Goal: Task Accomplishment & Management: Use online tool/utility

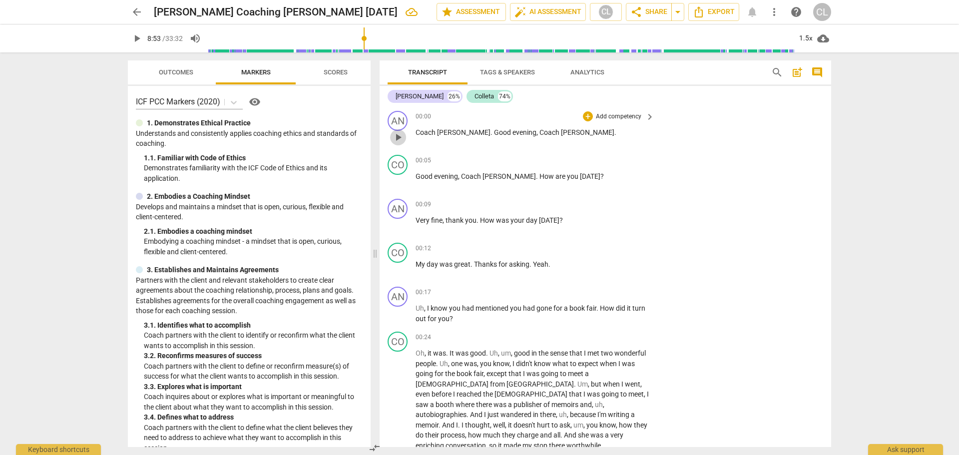
click at [396, 138] on span "play_arrow" at bounding box center [398, 137] width 12 height 12
click at [404, 185] on span "pause" at bounding box center [398, 181] width 12 height 12
click at [401, 137] on span "play_arrow" at bounding box center [398, 137] width 12 height 12
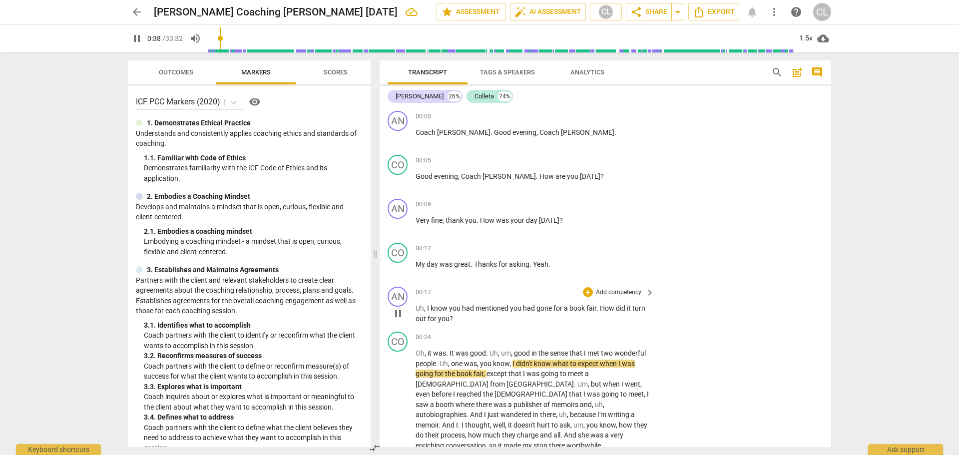
click at [399, 318] on span "pause" at bounding box center [398, 314] width 12 height 12
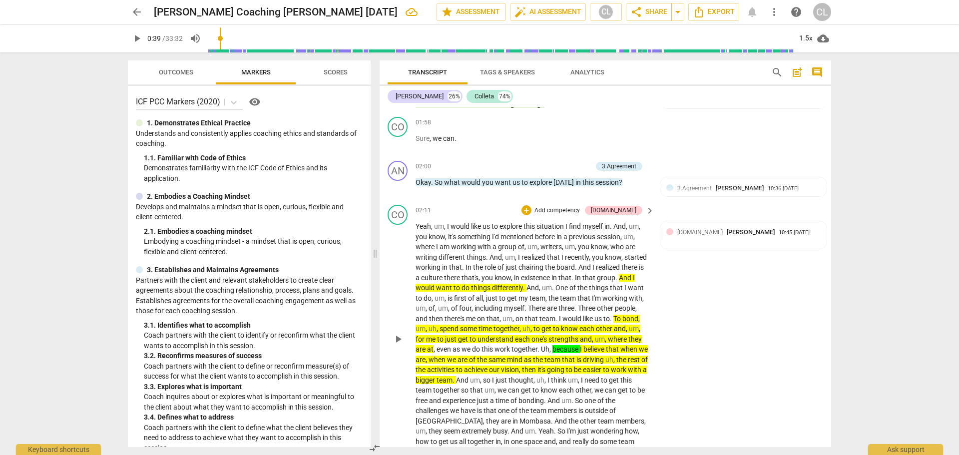
scroll to position [599, 0]
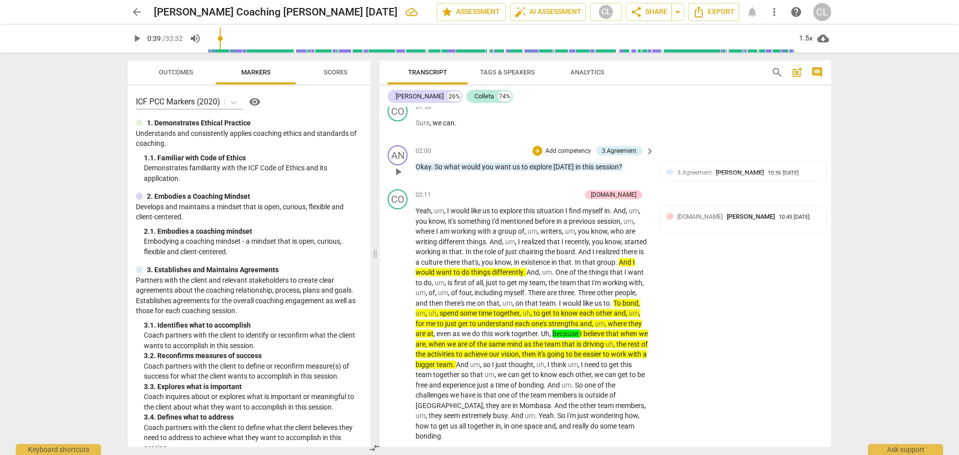
click at [396, 166] on span "play_arrow" at bounding box center [398, 172] width 12 height 12
click at [806, 40] on div "1.5x" at bounding box center [805, 38] width 19 height 16
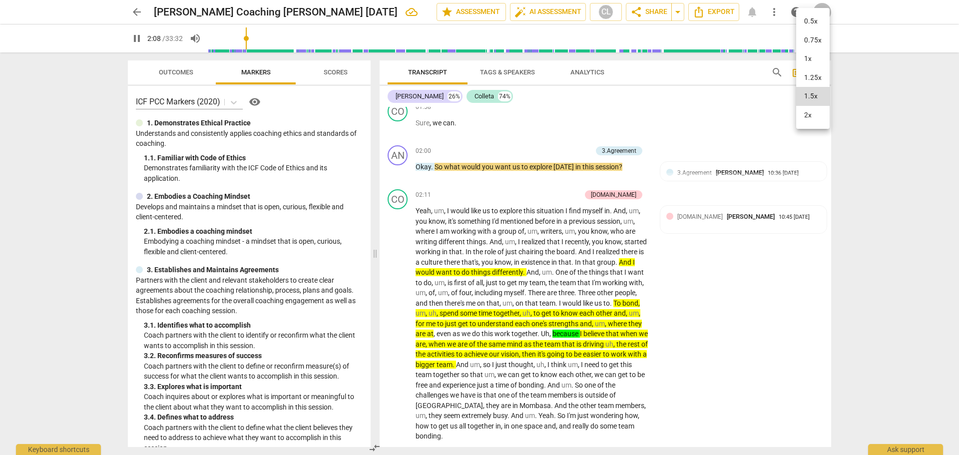
click at [808, 62] on li "1x" at bounding box center [812, 58] width 33 height 19
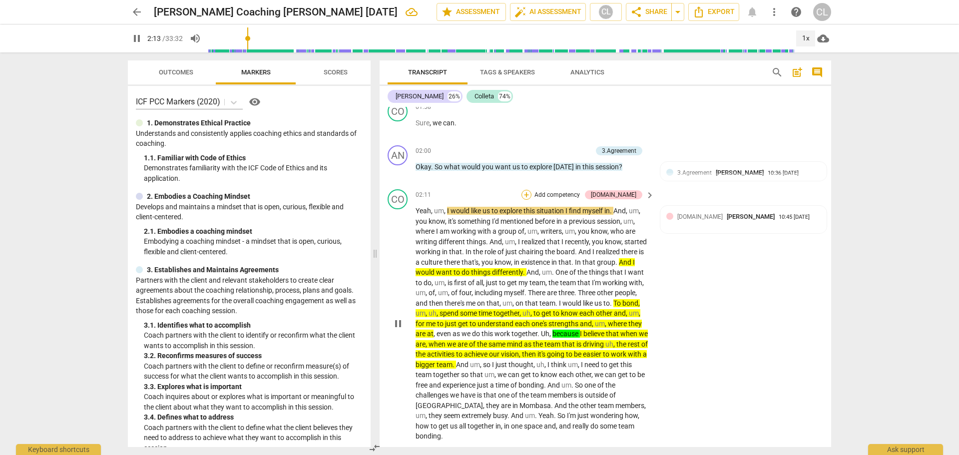
scroll to position [649, 0]
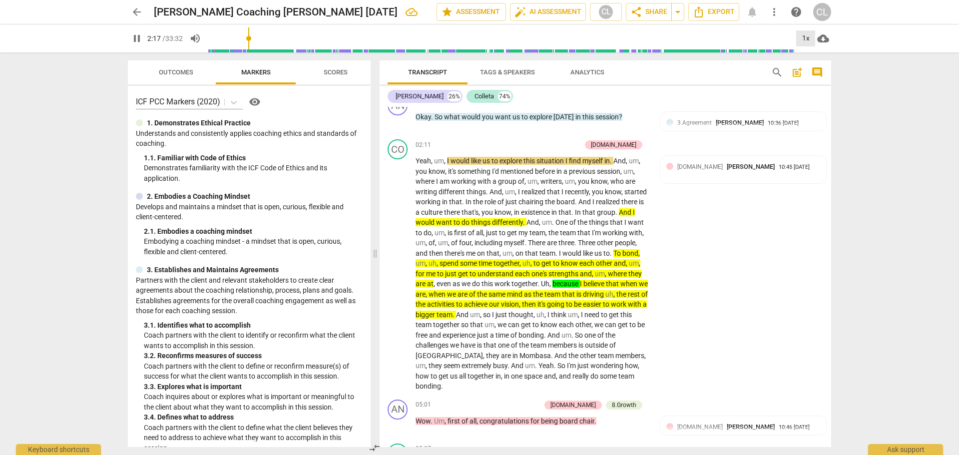
click at [809, 37] on div "1x" at bounding box center [805, 38] width 19 height 16
click at [814, 95] on li "1.5x" at bounding box center [812, 96] width 33 height 19
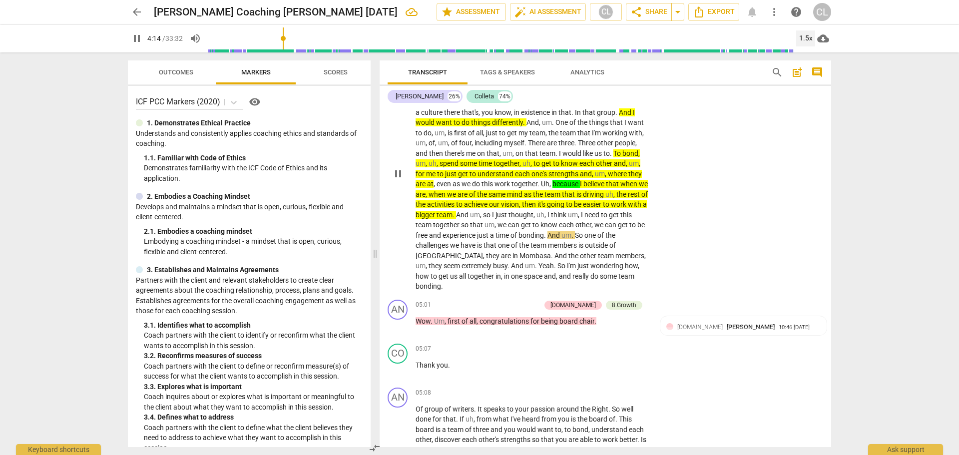
scroll to position [699, 0]
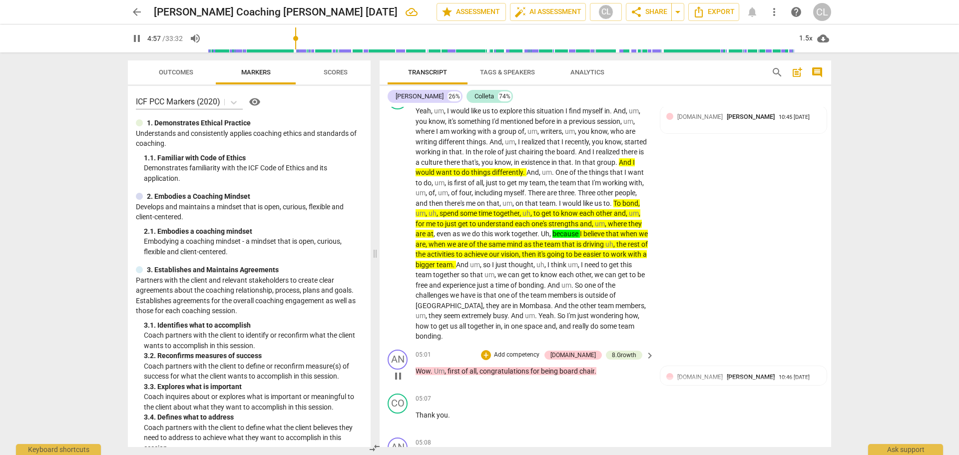
click at [397, 370] on span "pause" at bounding box center [398, 376] width 12 height 12
drag, startPoint x: 494, startPoint y: 162, endPoint x: 528, endPoint y: 160, distance: 34.0
click at [528, 160] on p "Yeah , um , I would like us to explore this situation I find myself in . And , …" at bounding box center [533, 224] width 234 height 236
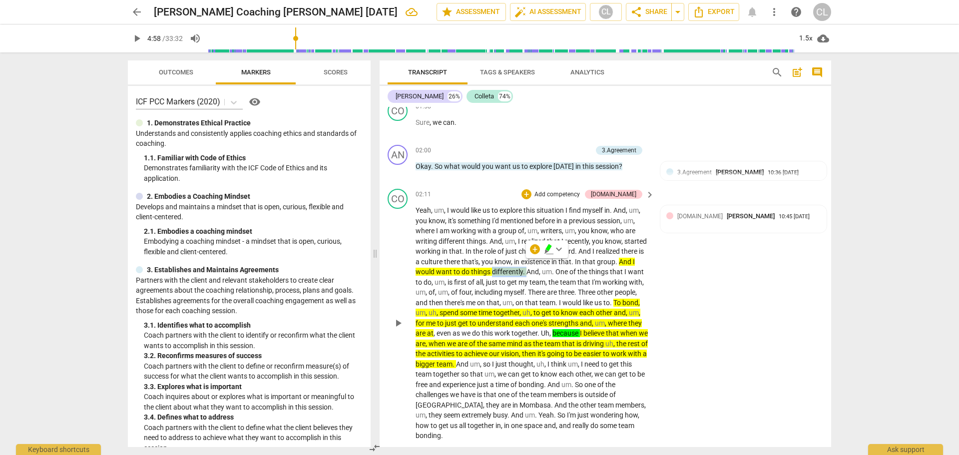
scroll to position [599, 0]
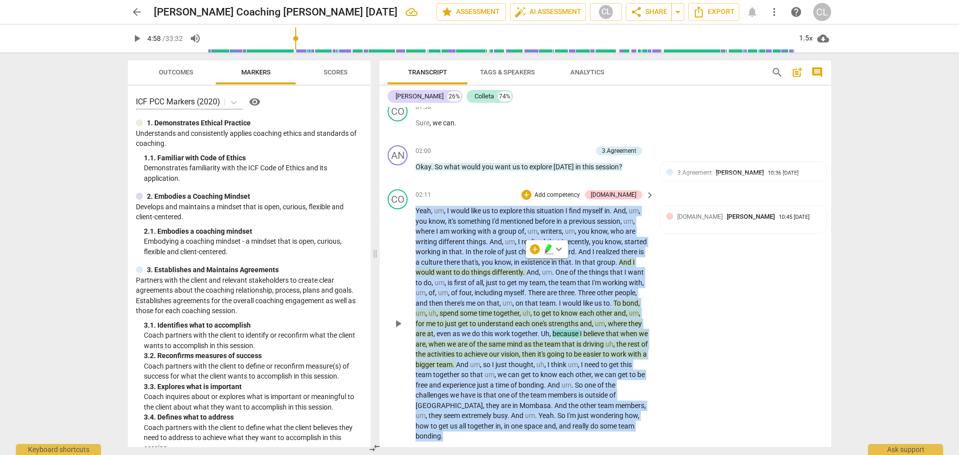
drag, startPoint x: 416, startPoint y: 200, endPoint x: 645, endPoint y: 415, distance: 314.2
click at [645, 415] on p "Yeah , um , I would like us to explore this situation I find myself in . And , …" at bounding box center [533, 324] width 234 height 236
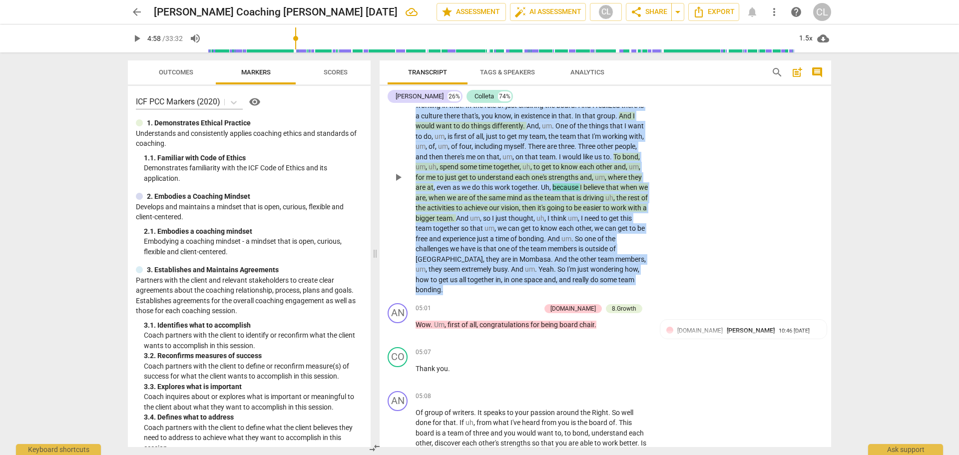
scroll to position [749, 0]
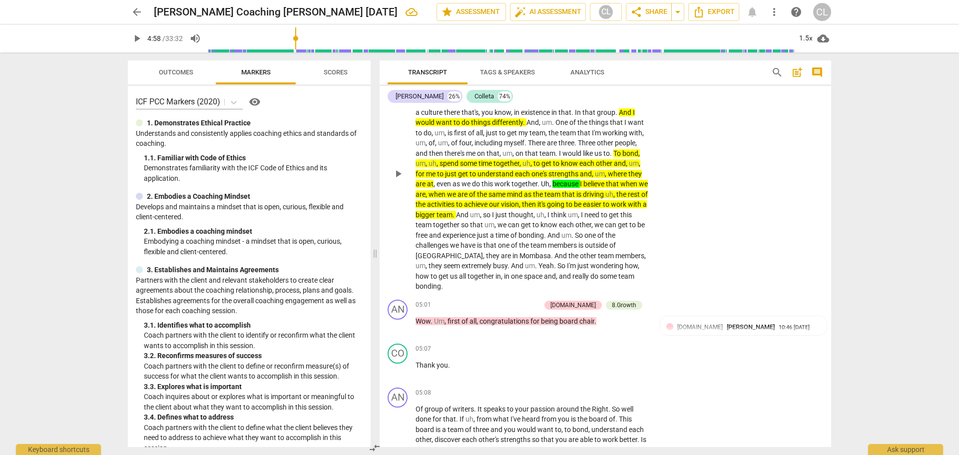
click at [710, 171] on div "CO play_arrow pause 02:11 + Add competency [DOMAIN_NAME] keyboard_arrow_right Y…" at bounding box center [606, 165] width 452 height 260
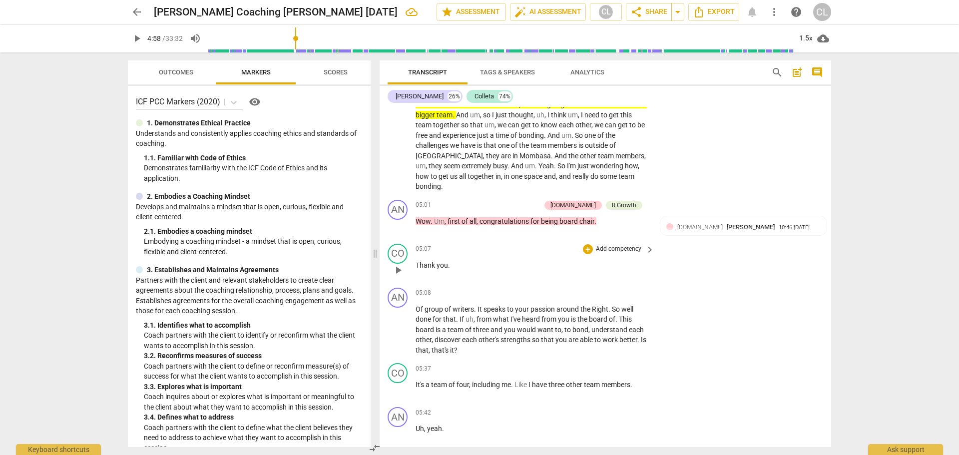
scroll to position [899, 0]
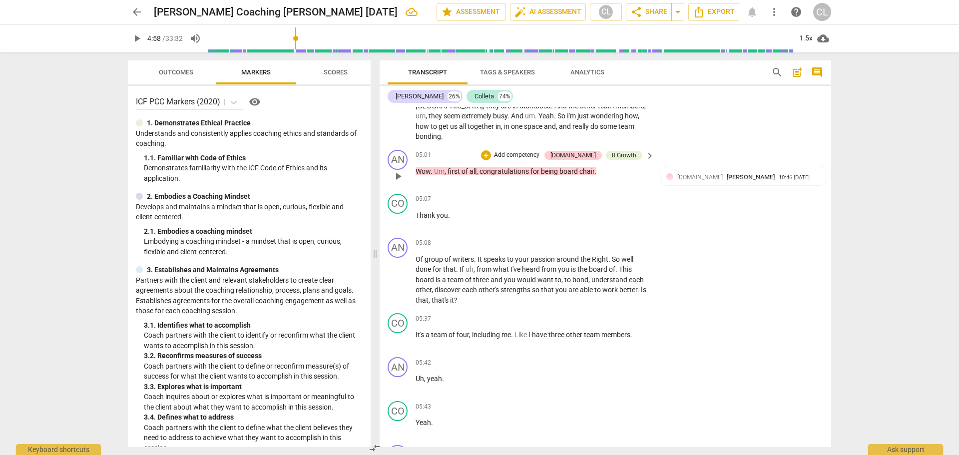
click at [397, 170] on span "play_arrow" at bounding box center [398, 176] width 12 height 12
click at [804, 35] on div "1.5x" at bounding box center [805, 38] width 19 height 16
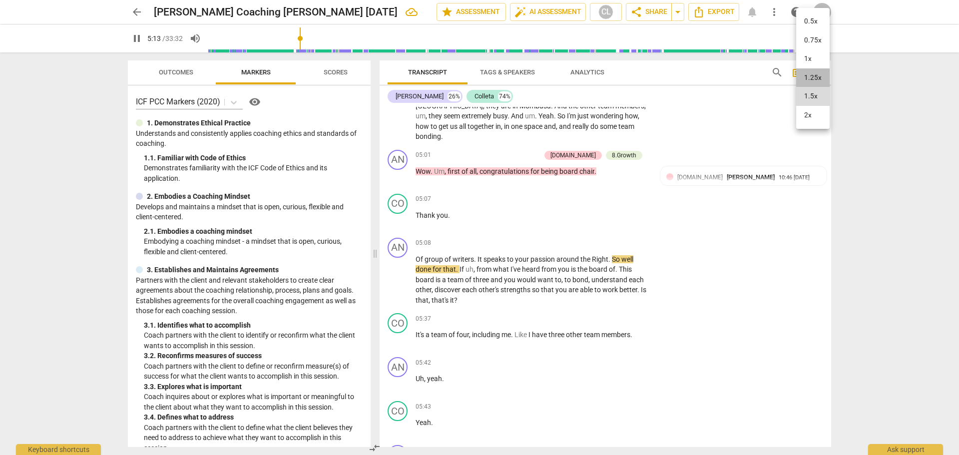
click at [810, 74] on li "1.25x" at bounding box center [812, 77] width 33 height 19
click at [806, 36] on div "1.25x" at bounding box center [805, 38] width 19 height 16
click at [812, 59] on li "1x" at bounding box center [812, 58] width 33 height 19
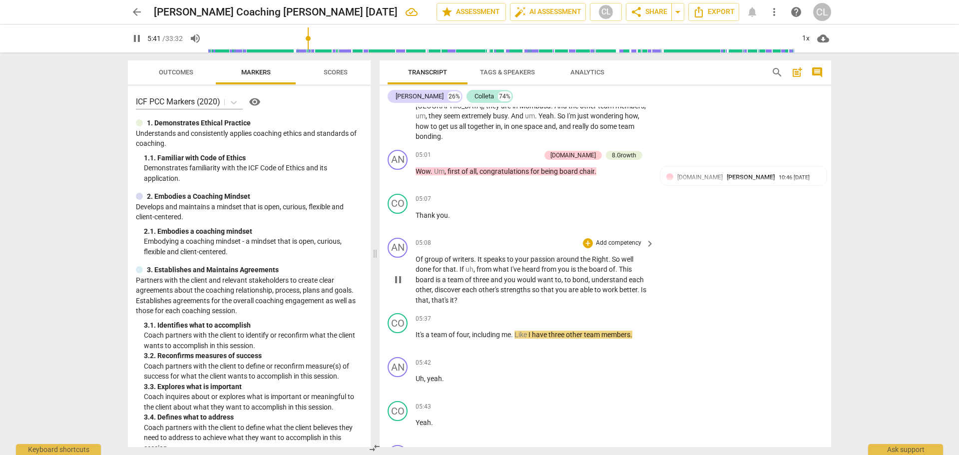
click at [398, 274] on span "pause" at bounding box center [398, 280] width 12 height 12
click at [506, 276] on span "you" at bounding box center [510, 280] width 13 height 8
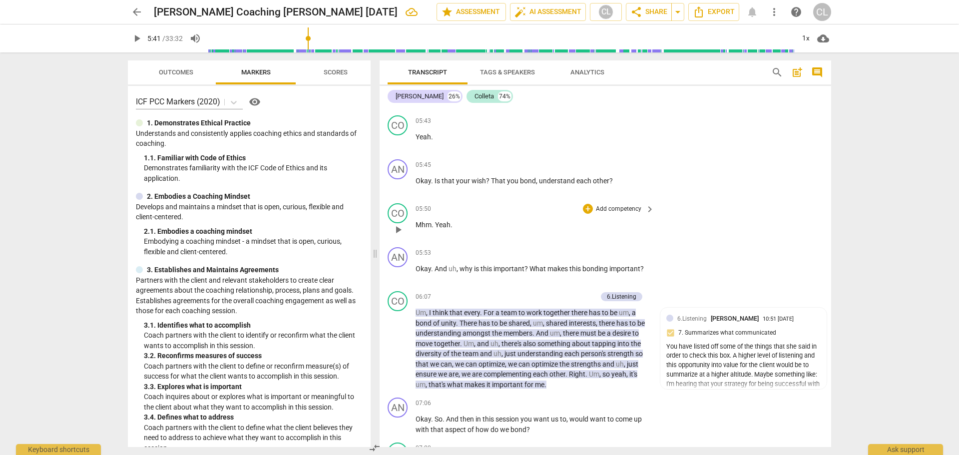
scroll to position [1199, 0]
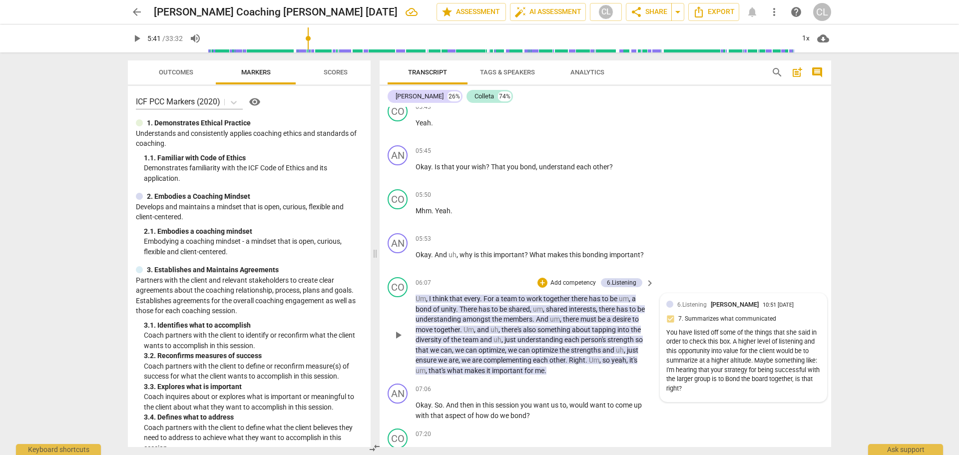
click at [744, 337] on div "You have listed off some of the things that she said in order to check this box…" at bounding box center [743, 360] width 154 height 65
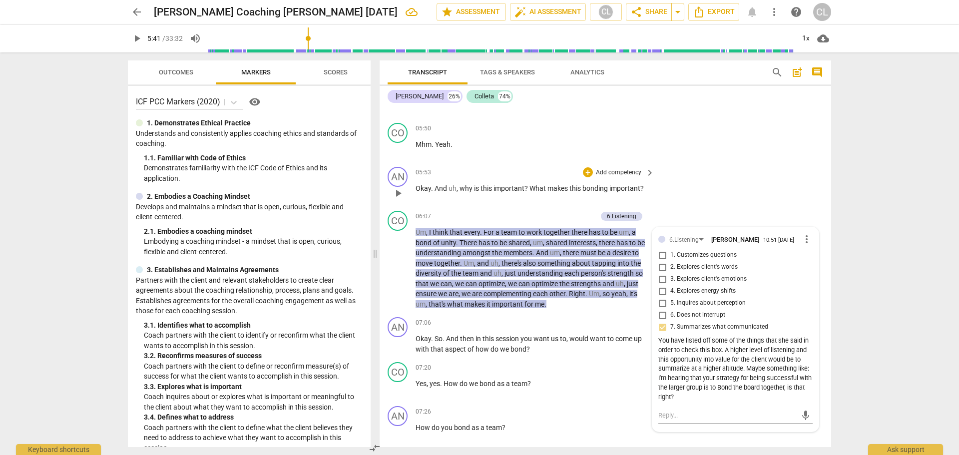
scroll to position [1249, 0]
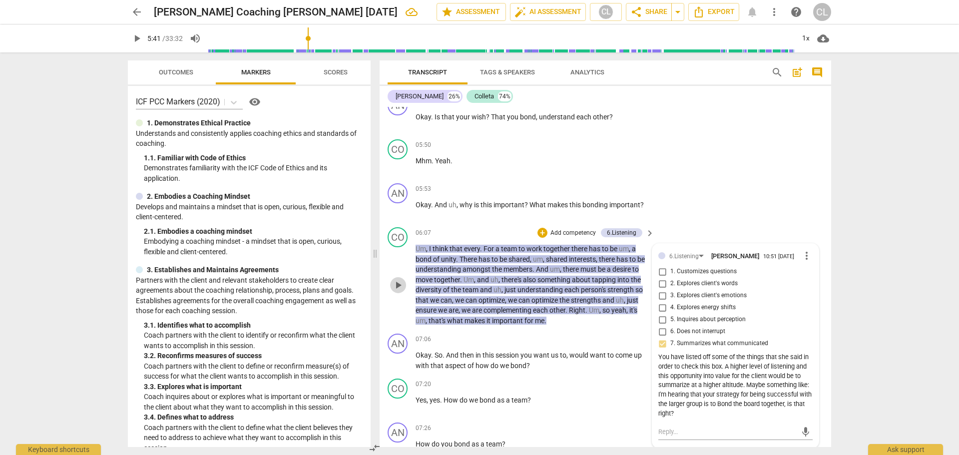
click at [394, 279] on span "play_arrow" at bounding box center [398, 285] width 12 height 12
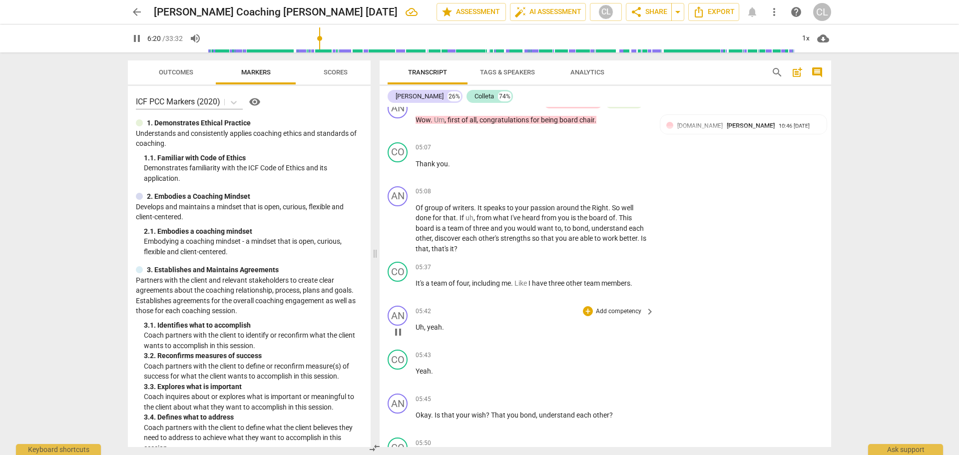
scroll to position [949, 0]
click at [402, 224] on span "pause" at bounding box center [398, 230] width 12 height 12
click at [400, 224] on span "play_arrow" at bounding box center [398, 230] width 12 height 12
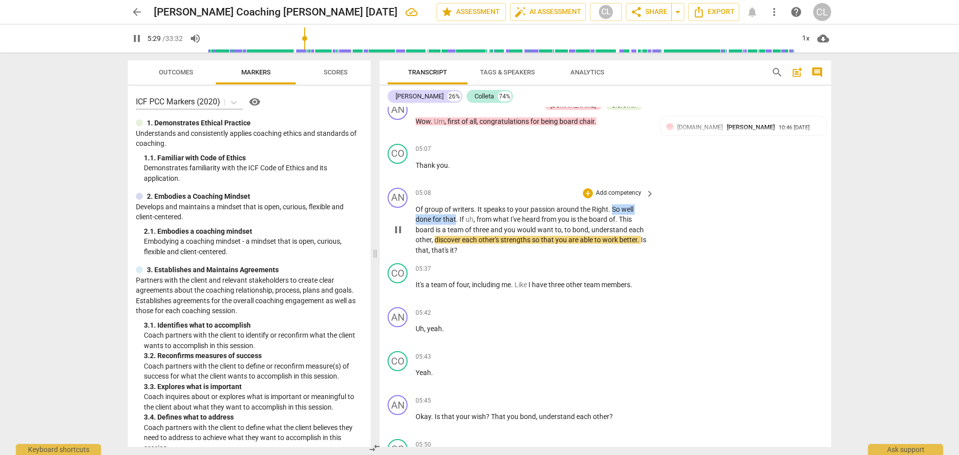
drag, startPoint x: 612, startPoint y: 185, endPoint x: 456, endPoint y: 200, distance: 157.0
click at [456, 204] on p "Of group of writers . It speaks to your passion around the Right . So well done…" at bounding box center [533, 229] width 234 height 51
click at [479, 185] on icon "button" at bounding box center [478, 184] width 6 height 7
click at [702, 259] on div "CO play_arrow pause 05:37 + Add competency keyboard_arrow_right It's a team of …" at bounding box center [606, 281] width 452 height 44
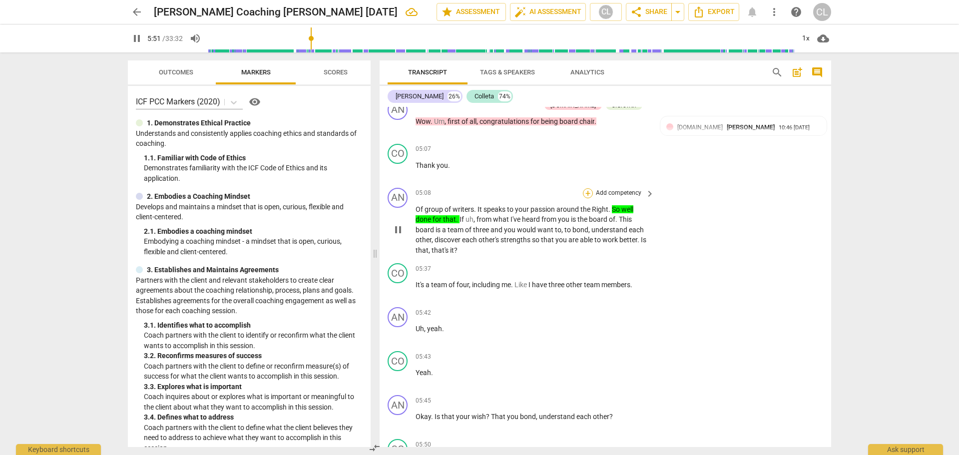
click at [584, 188] on div "+" at bounding box center [588, 193] width 10 height 10
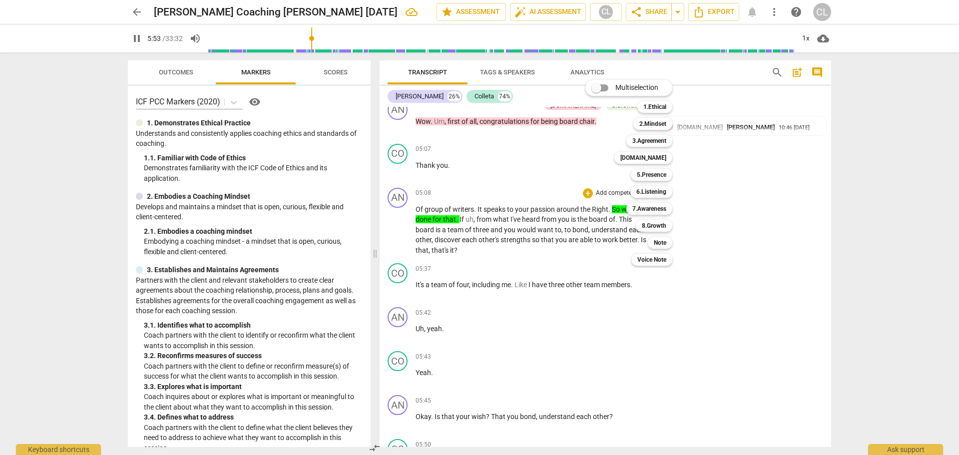
scroll to position [1322, 0]
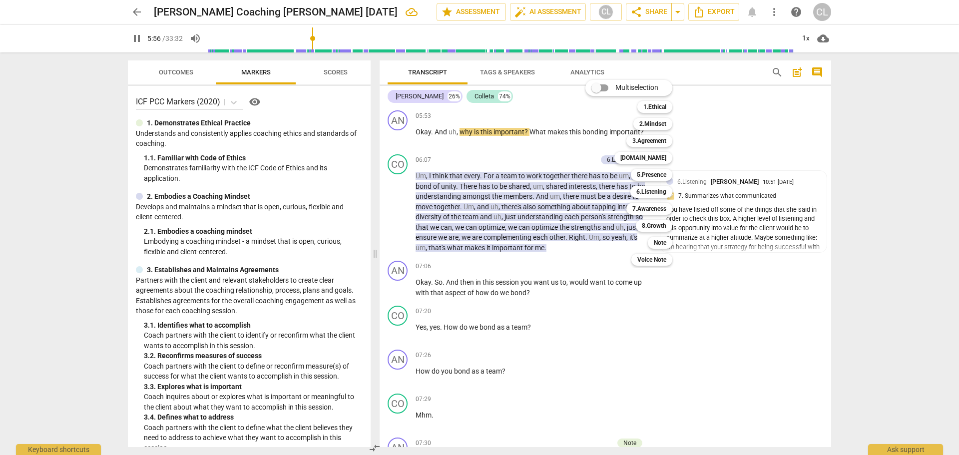
click at [390, 185] on div at bounding box center [479, 227] width 959 height 455
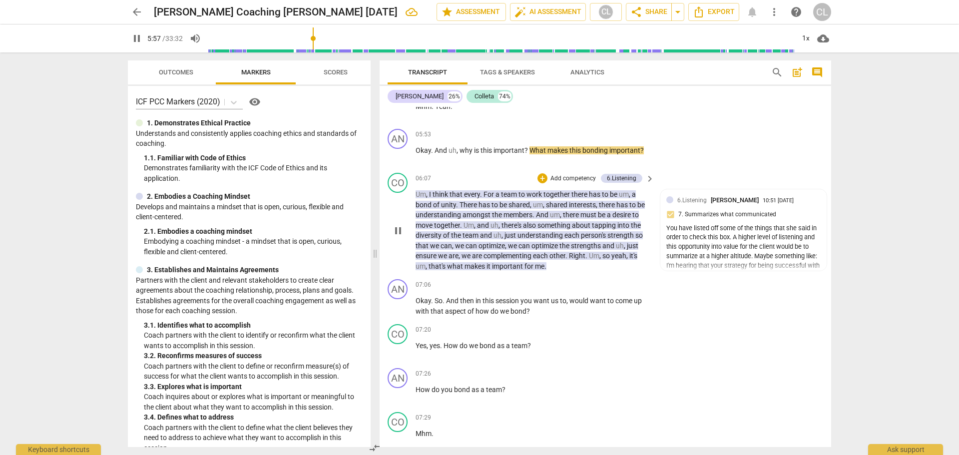
scroll to position [1122, 0]
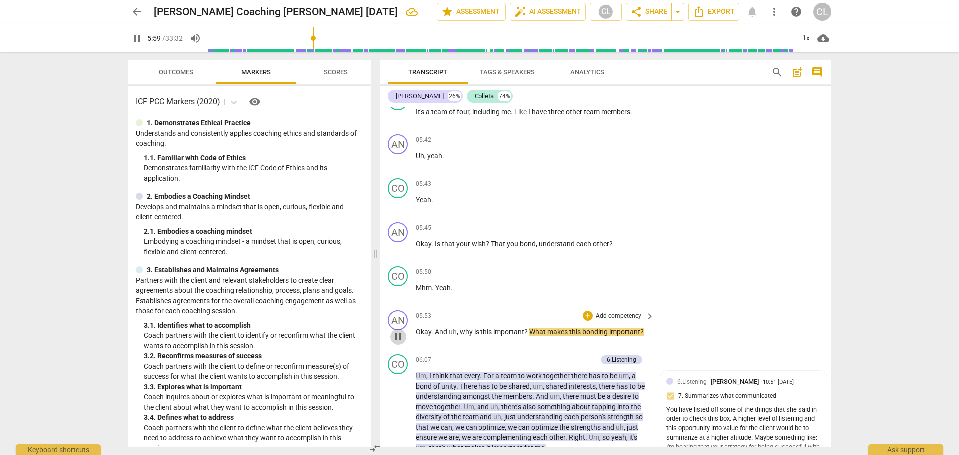
click at [397, 331] on span "pause" at bounding box center [398, 337] width 12 height 12
type input "360"
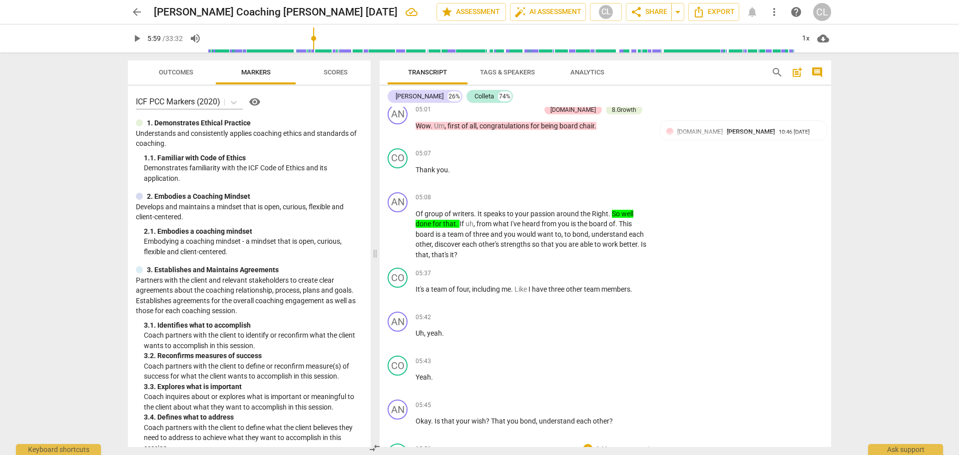
scroll to position [922, 0]
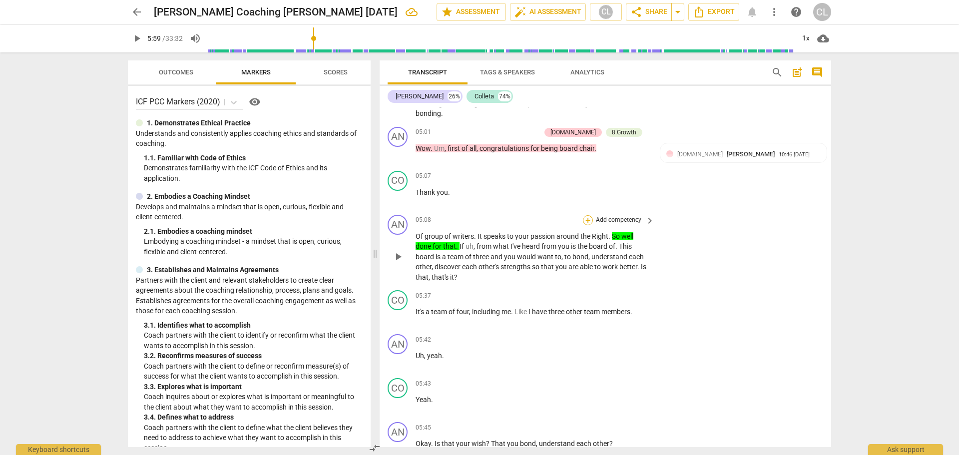
click at [587, 215] on div "+" at bounding box center [588, 220] width 10 height 10
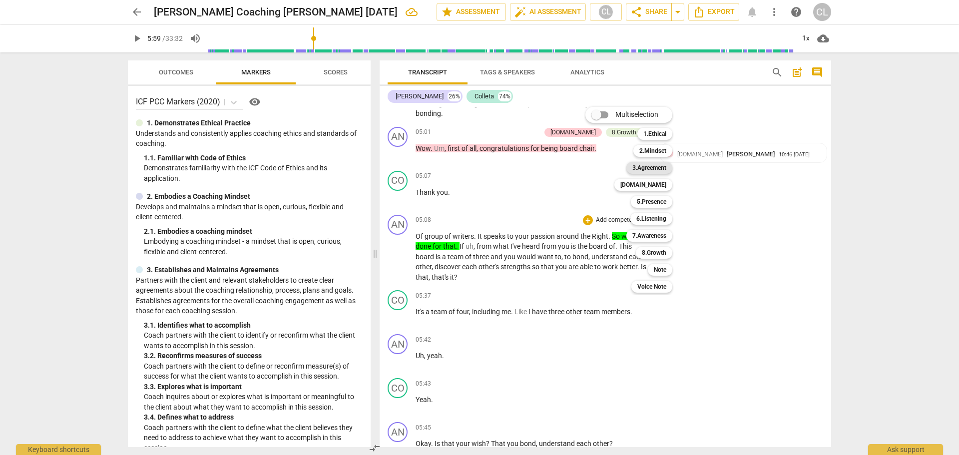
click at [652, 173] on b "3.Agreement" at bounding box center [649, 168] width 34 height 12
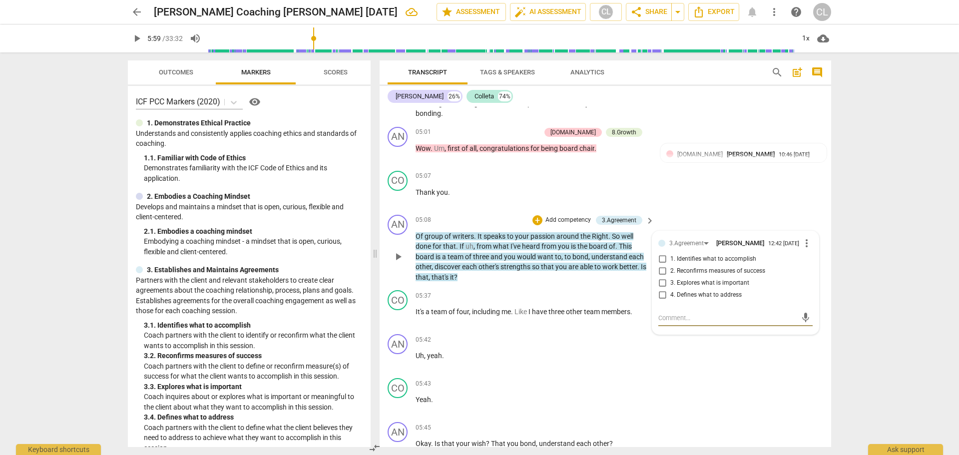
click at [661, 253] on input "1. Identifies what to accomplish" at bounding box center [662, 259] width 16 height 12
click at [658, 253] on input "1. Identifies what to accomplish" at bounding box center [662, 259] width 16 height 12
checkbox input "false"
click at [660, 289] on input "4. Defines what to address" at bounding box center [662, 295] width 16 height 12
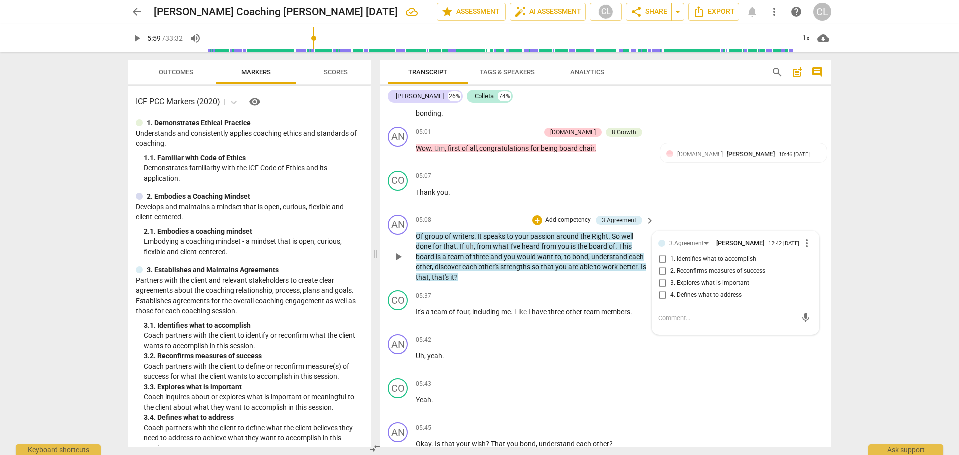
checkbox input "true"
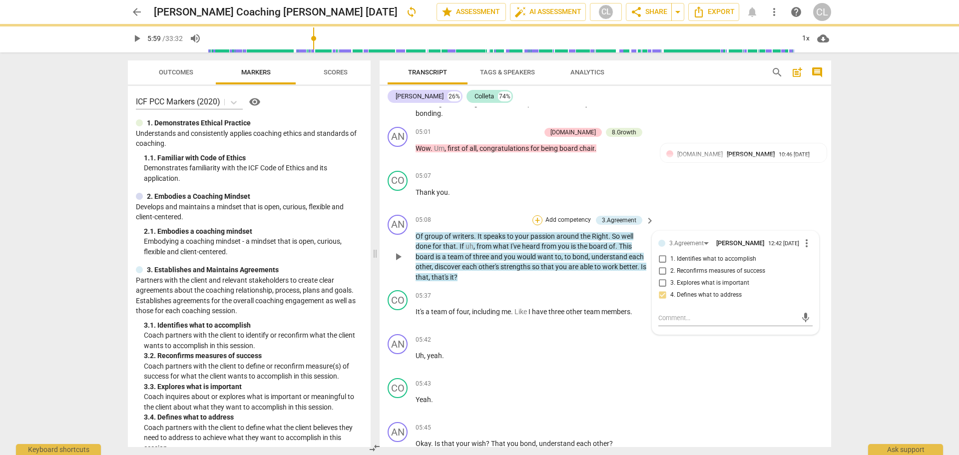
click at [538, 215] on div "+" at bounding box center [538, 220] width 10 height 10
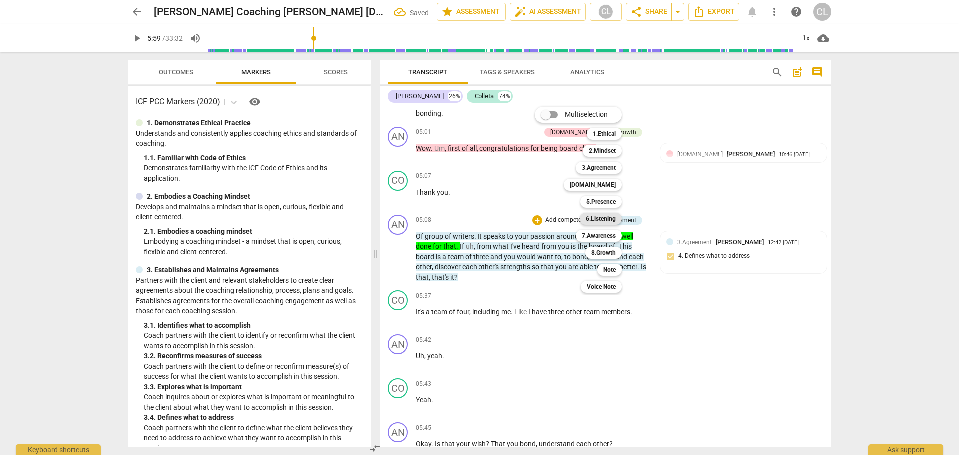
click at [603, 217] on b "6.Listening" at bounding box center [601, 219] width 30 height 12
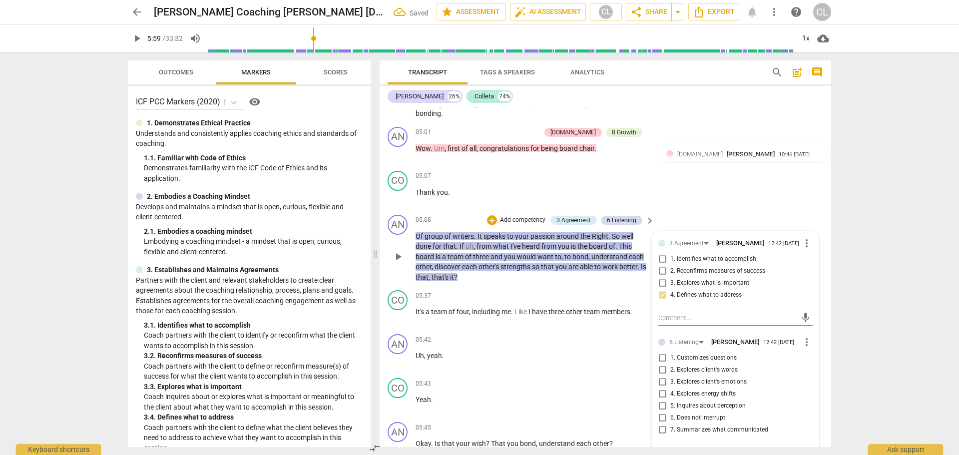
click at [658, 424] on input "7. Summarizes what communicated" at bounding box center [662, 430] width 16 height 12
checkbox input "true"
click at [526, 263] on div "AN play_arrow pause 05:08 + Add competency 3.Agreement 6.Listening keyboard_arr…" at bounding box center [606, 249] width 452 height 76
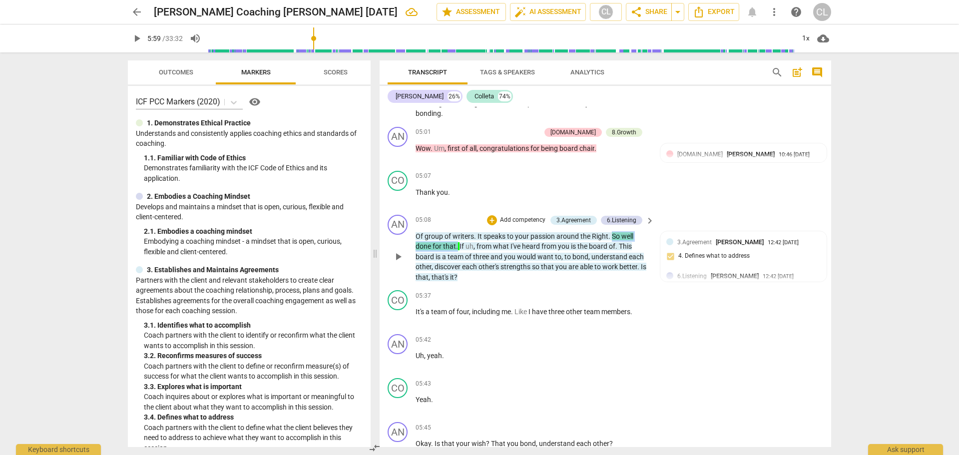
drag, startPoint x: 612, startPoint y: 215, endPoint x: 457, endPoint y: 229, distance: 155.5
click at [457, 231] on p "Of group of writers . It speaks to your passion around the Right . So well done…" at bounding box center [533, 256] width 234 height 51
click at [491, 215] on div "+" at bounding box center [492, 220] width 10 height 10
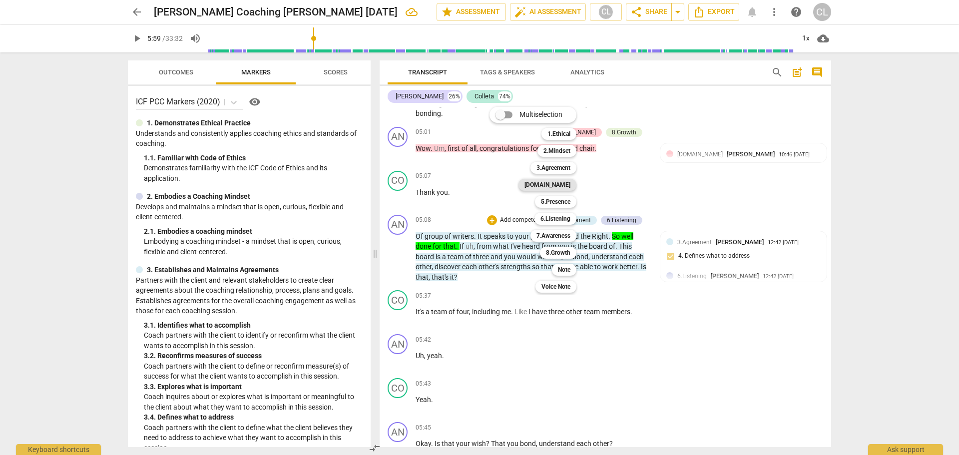
click at [562, 183] on b "[DOMAIN_NAME]" at bounding box center [548, 185] width 46 height 12
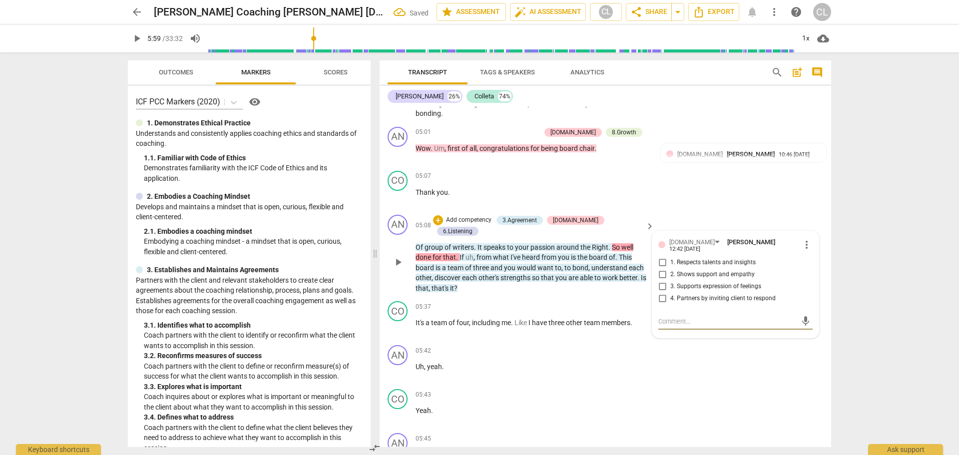
click at [661, 257] on input "1. Respects talents and insights" at bounding box center [662, 263] width 16 height 12
checkbox input "true"
click at [480, 189] on div "CO play_arrow pause 05:07 + Add competency keyboard_arrow_right Thank you ." at bounding box center [606, 189] width 452 height 44
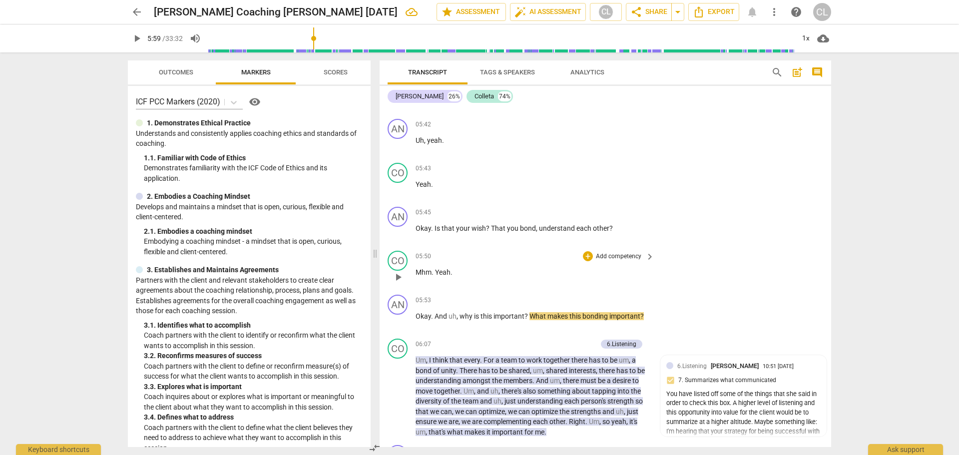
scroll to position [1172, 0]
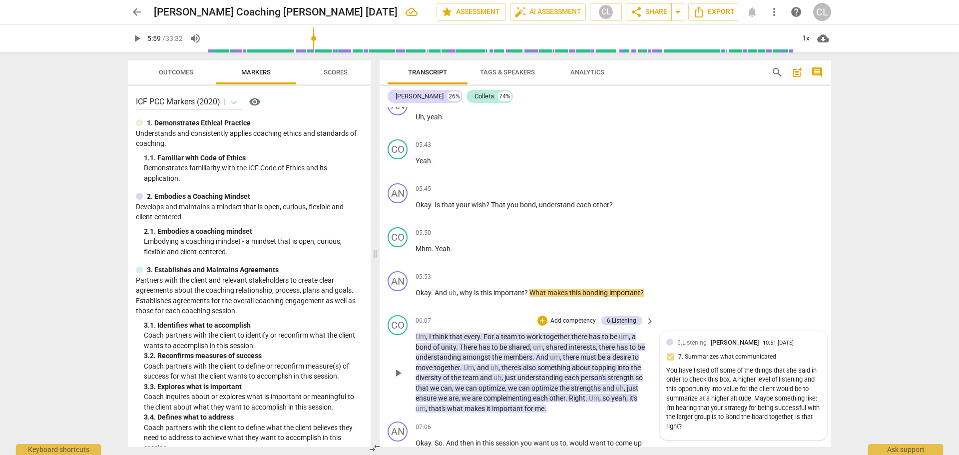
click at [755, 368] on div "You have listed off some of the things that she said in order to check this box…" at bounding box center [743, 398] width 154 height 65
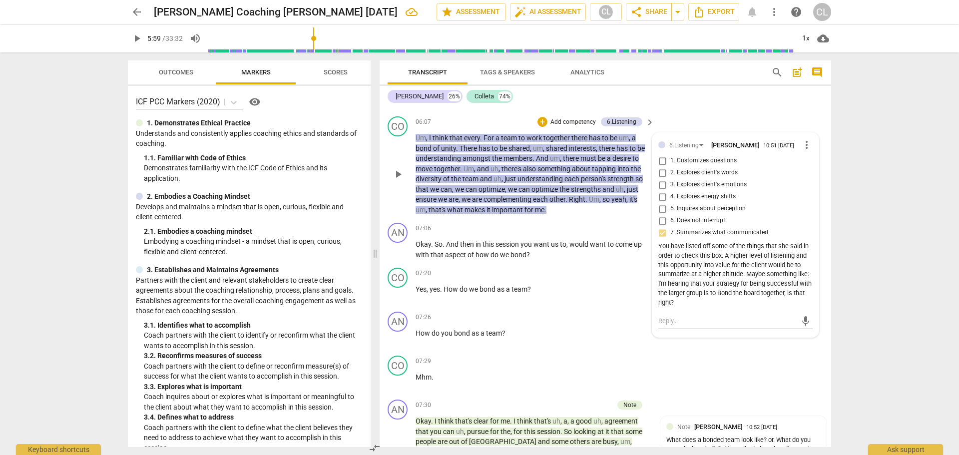
scroll to position [1372, 0]
drag, startPoint x: 669, startPoint y: 249, endPoint x: 729, endPoint y: 270, distance: 63.7
click at [729, 270] on div "You have listed off some of the things that she said in order to check this box…" at bounding box center [735, 273] width 154 height 65
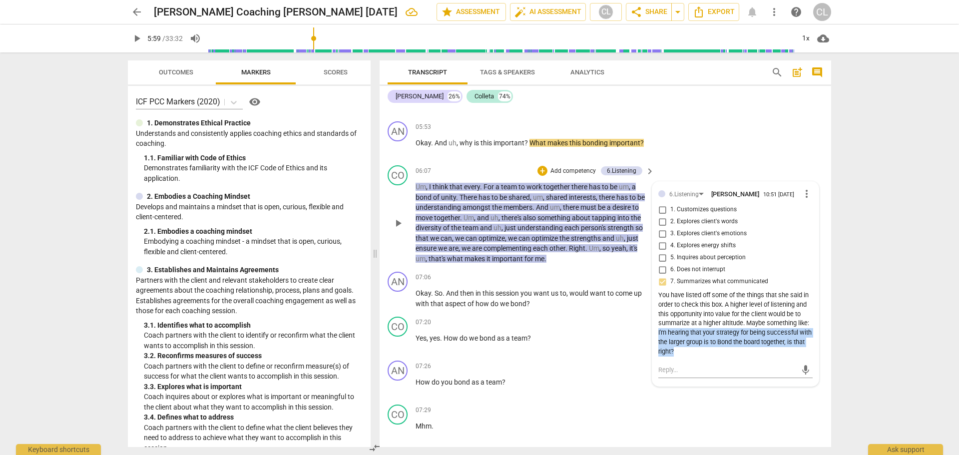
click at [398, 217] on span "play_arrow" at bounding box center [398, 223] width 12 height 12
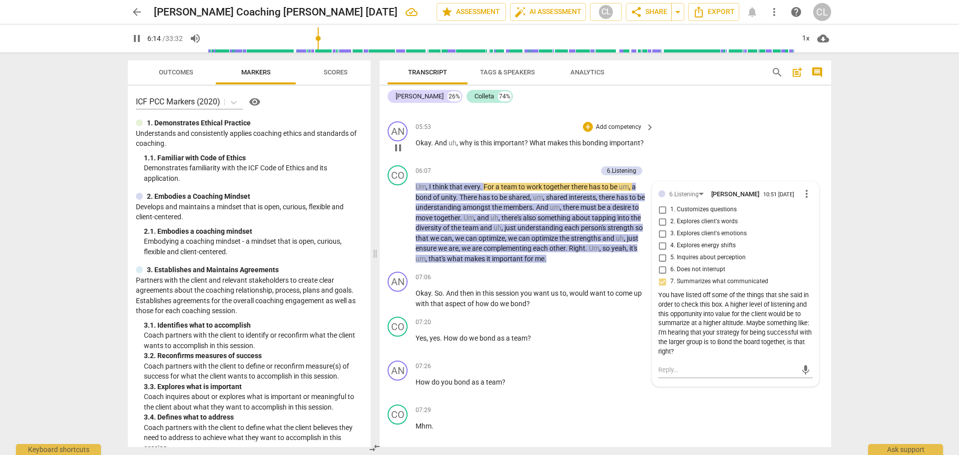
click at [698, 128] on div "AN play_arrow pause 05:53 + Add competency keyboard_arrow_right Okay . And uh ,…" at bounding box center [606, 139] width 452 height 44
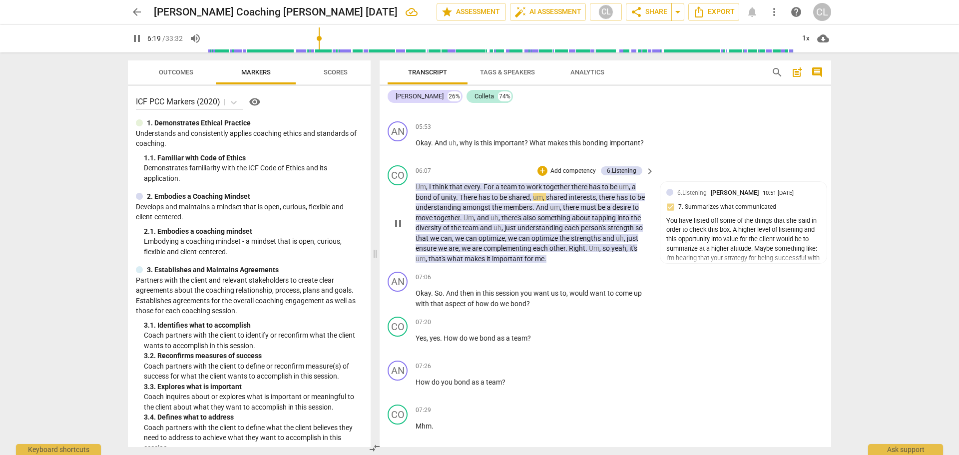
scroll to position [1272, 0]
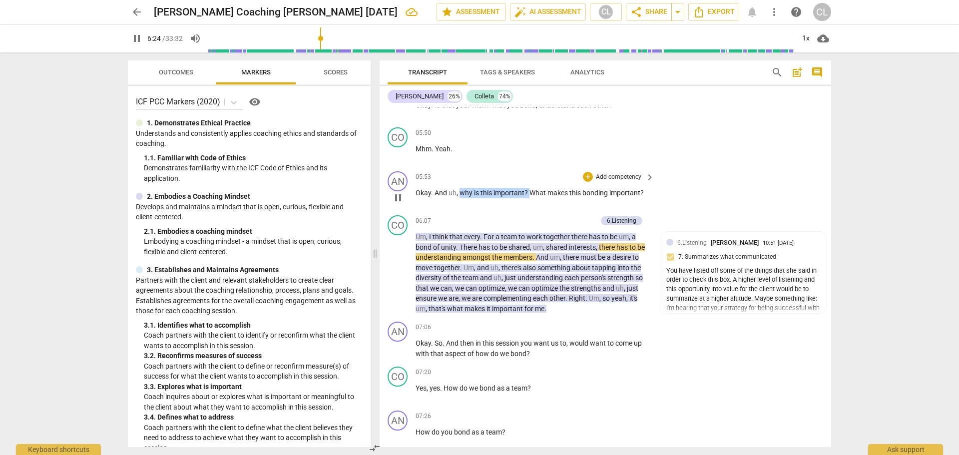
drag, startPoint x: 460, startPoint y: 160, endPoint x: 530, endPoint y: 162, distance: 70.0
click at [530, 188] on p "Okay . And uh , why is this important ? What makes this bonding important ?" at bounding box center [533, 193] width 234 height 10
click at [541, 172] on div "05:53 + Add competency keyboard_arrow_right Okay . And uh , why is this importa…" at bounding box center [536, 189] width 240 height 36
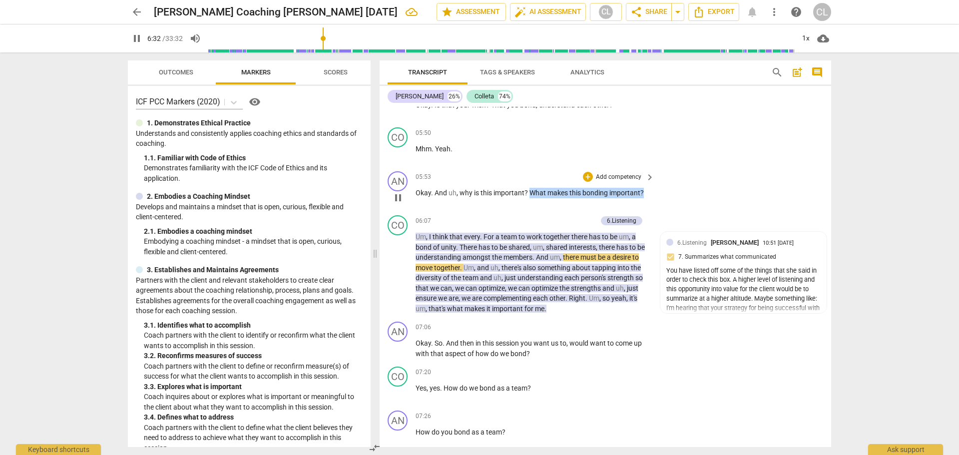
drag, startPoint x: 529, startPoint y: 161, endPoint x: 642, endPoint y: 162, distance: 113.4
click at [642, 188] on p "Okay . And uh , why is this important ? What makes this bonding important ?" at bounding box center [533, 193] width 234 height 10
click at [664, 148] on icon "button" at bounding box center [666, 146] width 6 height 7
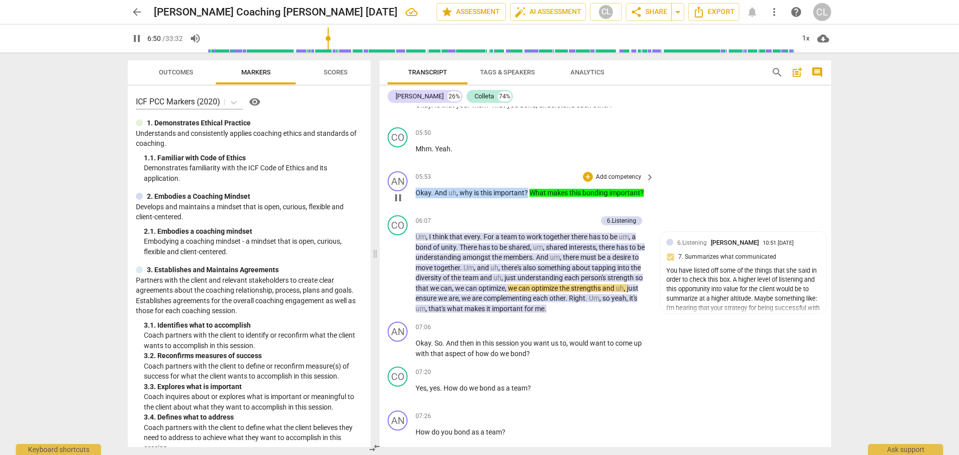
drag, startPoint x: 417, startPoint y: 160, endPoint x: 527, endPoint y: 160, distance: 109.9
click at [527, 188] on p "Okay . And uh , why is this important ? What makes this bonding important ?" at bounding box center [533, 193] width 234 height 10
click at [558, 146] on span "keyboard_arrow_down" at bounding box center [562, 148] width 12 height 12
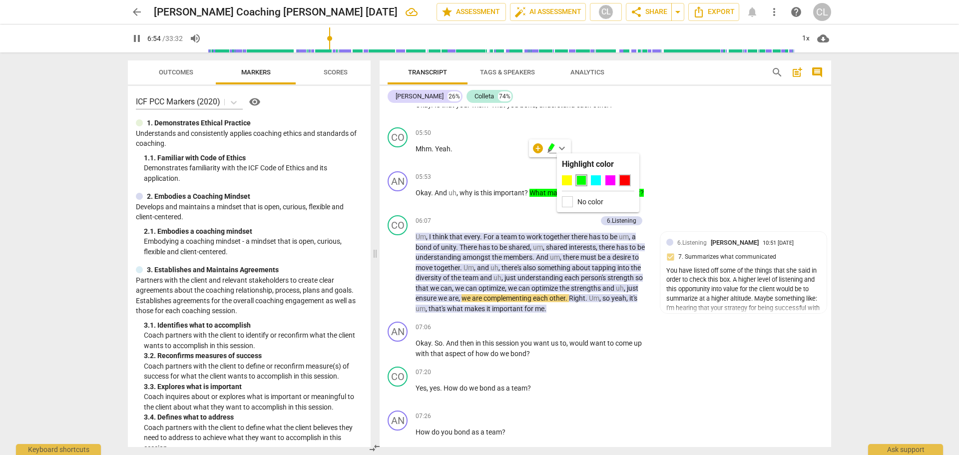
click at [622, 178] on div at bounding box center [625, 180] width 10 height 10
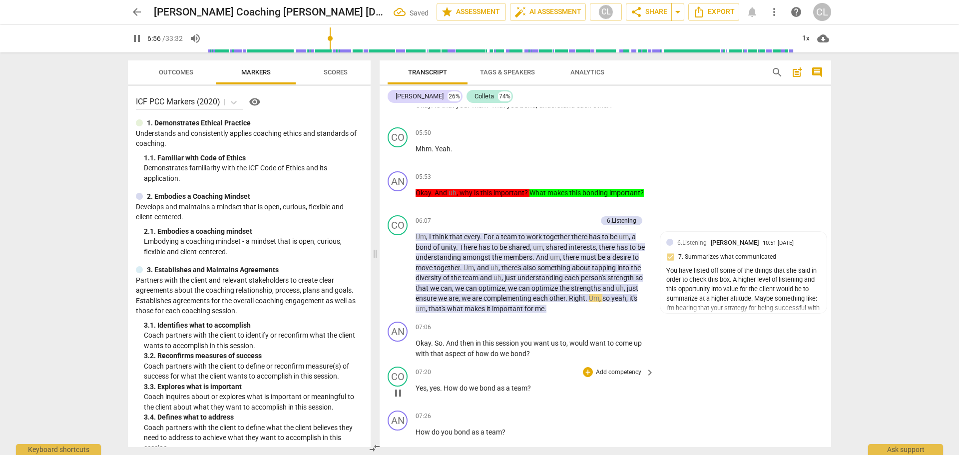
click at [702, 363] on div "CO play_arrow pause 07:20 + Add competency keyboard_arrow_right Yes , yes . How…" at bounding box center [606, 385] width 452 height 44
click at [401, 267] on span "pause" at bounding box center [398, 273] width 12 height 12
type input "428"
click at [584, 172] on div "+" at bounding box center [588, 177] width 10 height 10
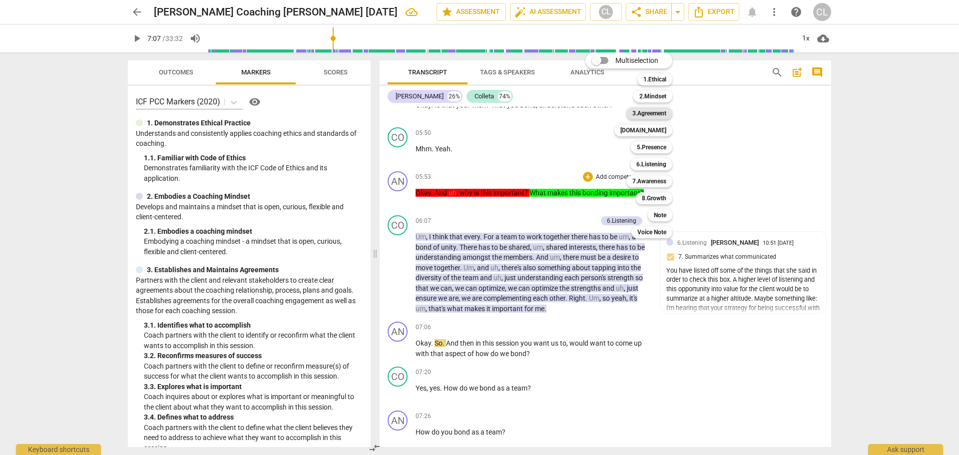
click at [659, 109] on b "3.Agreement" at bounding box center [649, 113] width 34 height 12
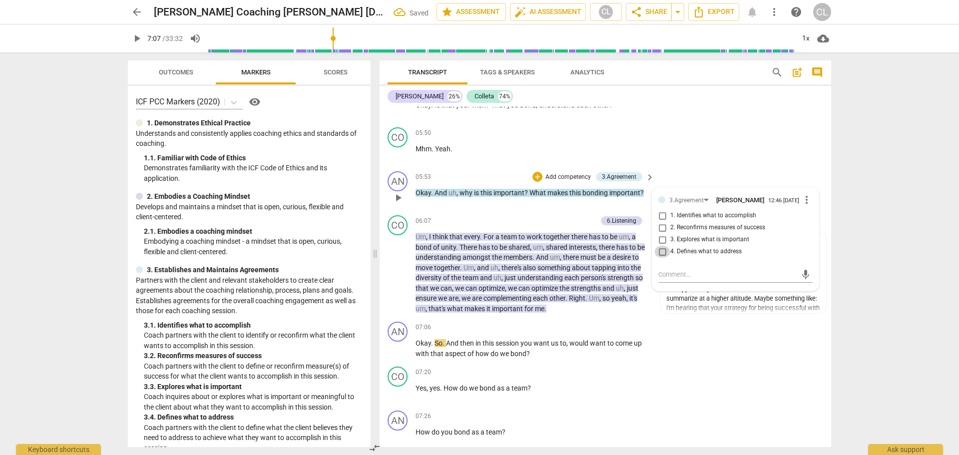
click at [661, 246] on input "4. Defines what to address" at bounding box center [662, 252] width 16 height 12
checkbox input "true"
click at [658, 210] on input "1. Identifies what to accomplish" at bounding box center [662, 216] width 16 height 12
checkbox input "true"
click at [660, 246] on input "4. Defines what to address" at bounding box center [662, 252] width 16 height 12
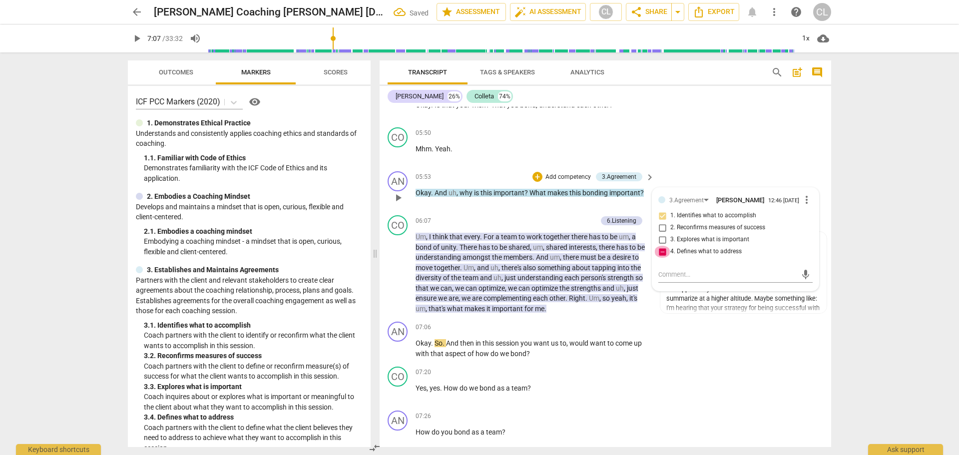
click at [659, 246] on input "4. Defines what to address" at bounding box center [662, 252] width 16 height 12
checkbox input "false"
click at [659, 234] on input "3. Explores what is important" at bounding box center [662, 240] width 16 height 12
checkbox input "true"
click at [670, 123] on div "CO play_arrow pause 05:50 + Add competency keyboard_arrow_right Mhm . Yeah ." at bounding box center [606, 145] width 452 height 44
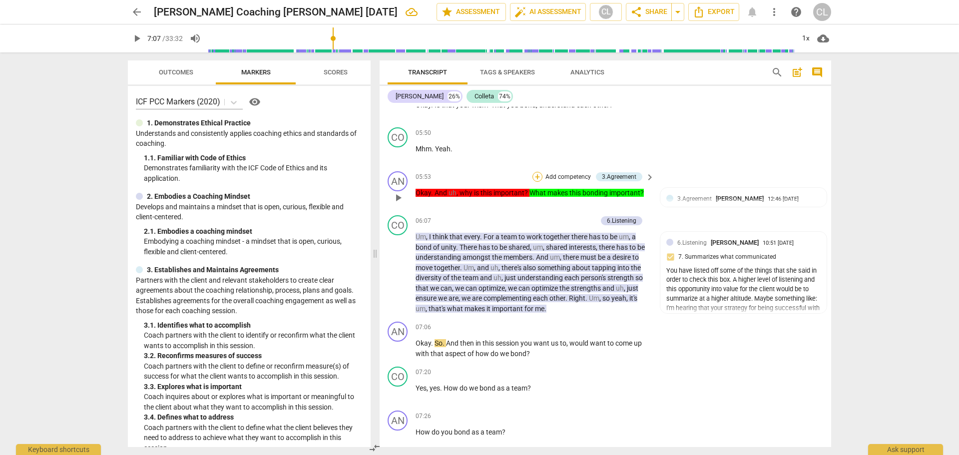
click at [539, 172] on div "+" at bounding box center [538, 177] width 10 height 10
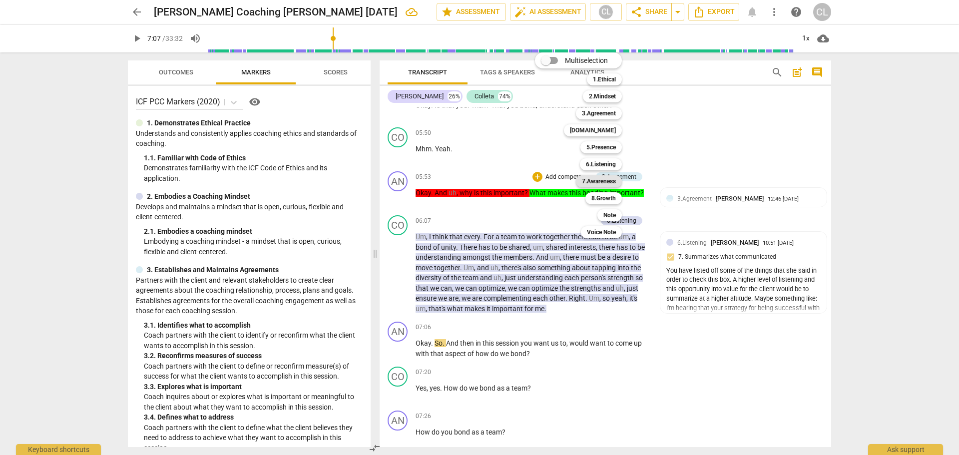
click at [607, 182] on b "7.Awareness" at bounding box center [599, 181] width 34 height 12
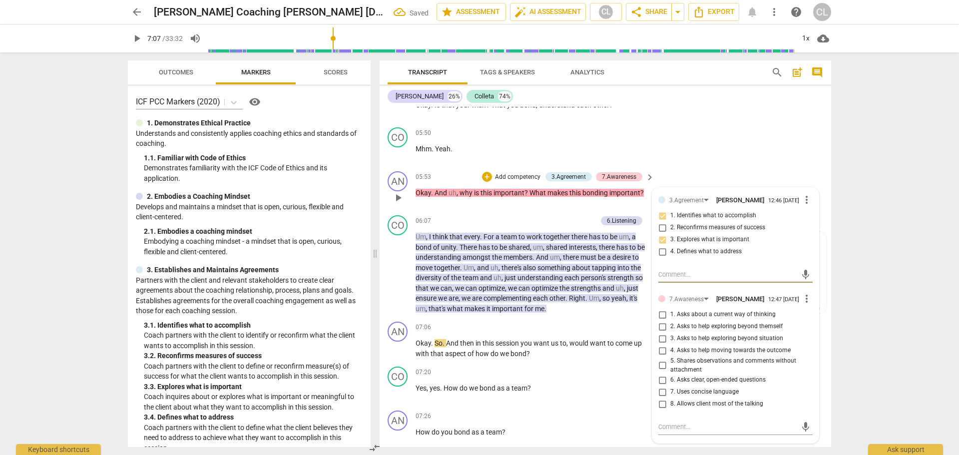
click at [658, 374] on input "6. Asks clear, open-ended questions" at bounding box center [662, 380] width 16 height 12
checkbox input "true"
click at [659, 386] on input "7. Uses concise language" at bounding box center [662, 392] width 16 height 12
checkbox input "true"
click at [658, 123] on div "CO play_arrow pause 05:50 + Add competency keyboard_arrow_right Mhm . Yeah ." at bounding box center [606, 145] width 452 height 44
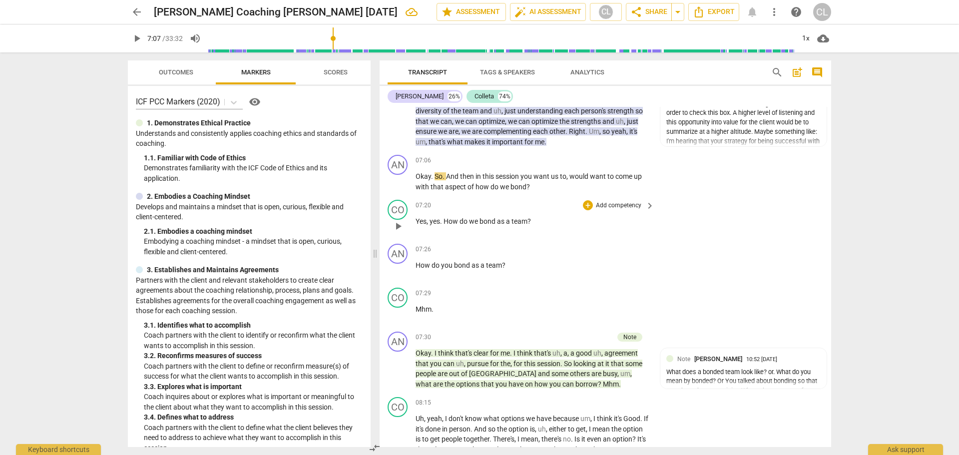
scroll to position [1422, 0]
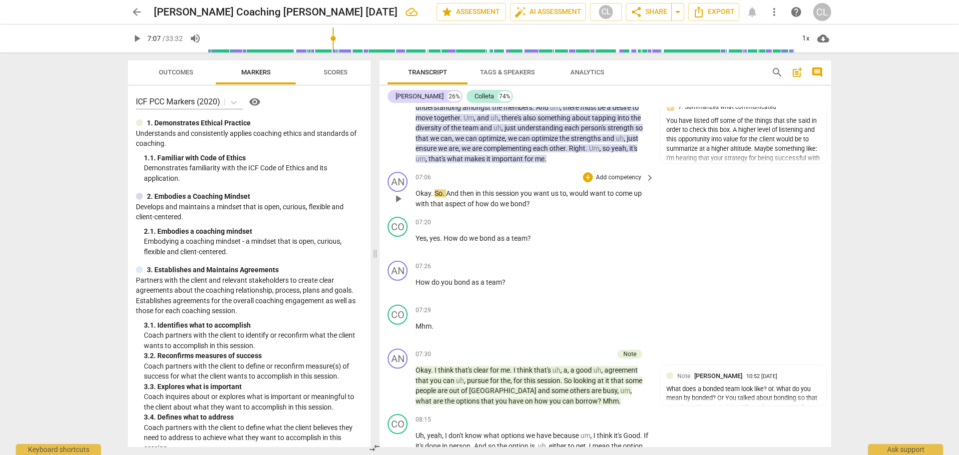
click at [450, 189] on span "And" at bounding box center [453, 193] width 14 height 8
click at [464, 189] on span "then" at bounding box center [467, 193] width 15 height 8
click at [585, 172] on div "+" at bounding box center [588, 177] width 10 height 10
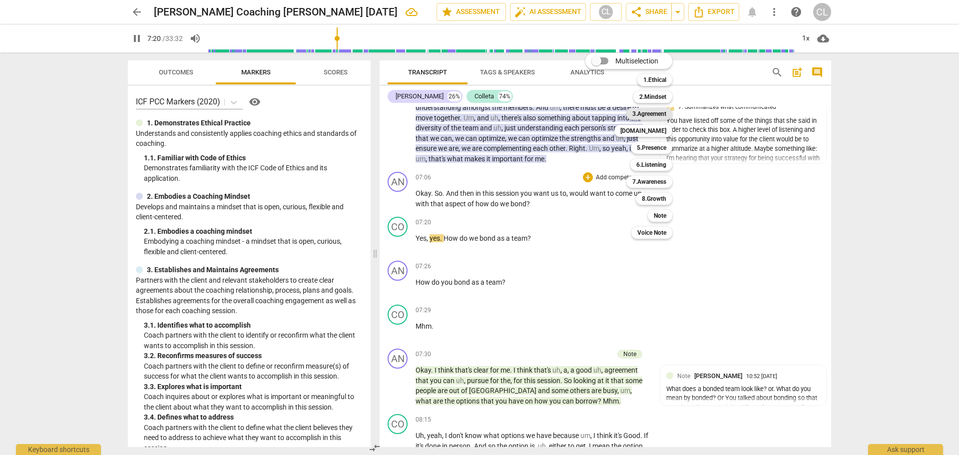
click at [643, 115] on b "3.Agreement" at bounding box center [649, 114] width 34 height 12
type input "441"
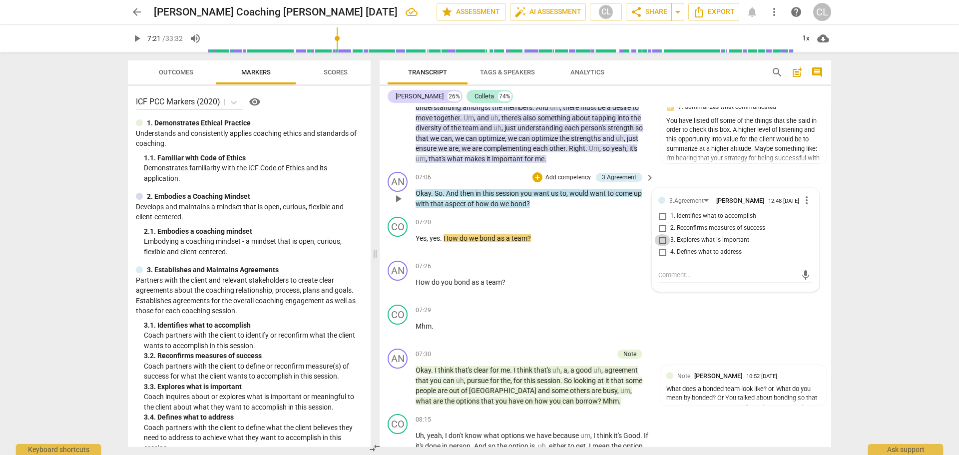
click at [660, 234] on input "3. Explores what is important" at bounding box center [662, 240] width 16 height 12
checkbox input "true"
click at [661, 246] on input "4. Defines what to address" at bounding box center [662, 252] width 16 height 12
checkbox input "true"
click at [661, 234] on input "3. Explores what is important" at bounding box center [662, 240] width 16 height 12
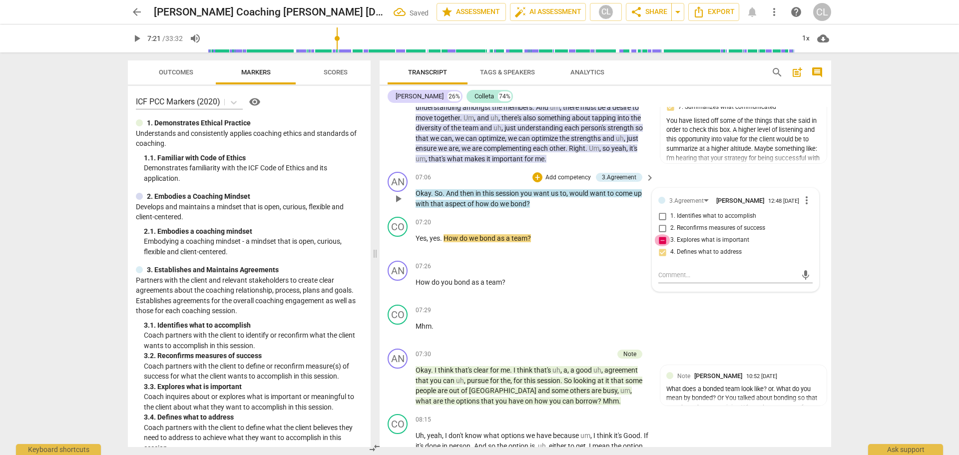
click at [661, 234] on input "3. Explores what is important" at bounding box center [662, 240] width 16 height 12
checkbox input "false"
click at [558, 261] on div "07:26 + Add competency keyboard_arrow_right" at bounding box center [536, 266] width 240 height 11
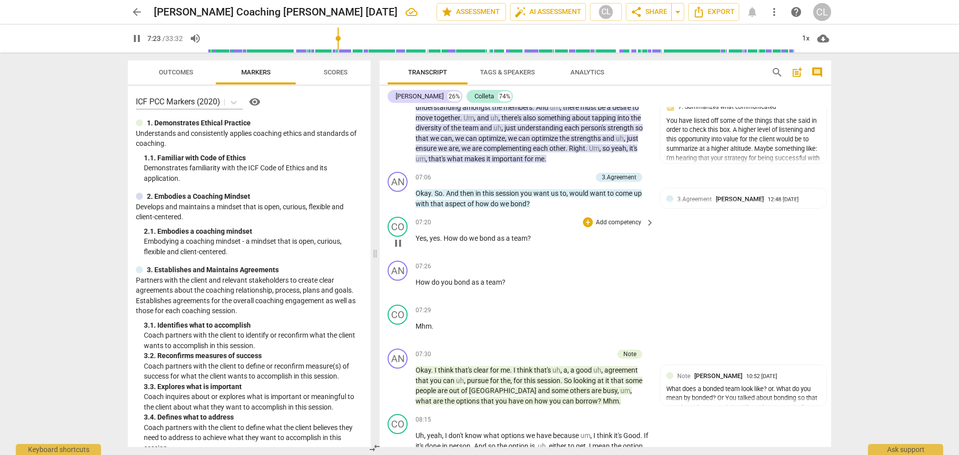
click at [397, 237] on span "pause" at bounding box center [398, 243] width 12 height 12
drag, startPoint x: 476, startPoint y: 173, endPoint x: 526, endPoint y: 177, distance: 50.6
click at [526, 188] on p "Okay . So . And then in this session you want us to , would want to come up wit…" at bounding box center [533, 198] width 234 height 20
click at [548, 217] on div "07:20 + Add competency keyboard_arrow_right" at bounding box center [536, 222] width 240 height 11
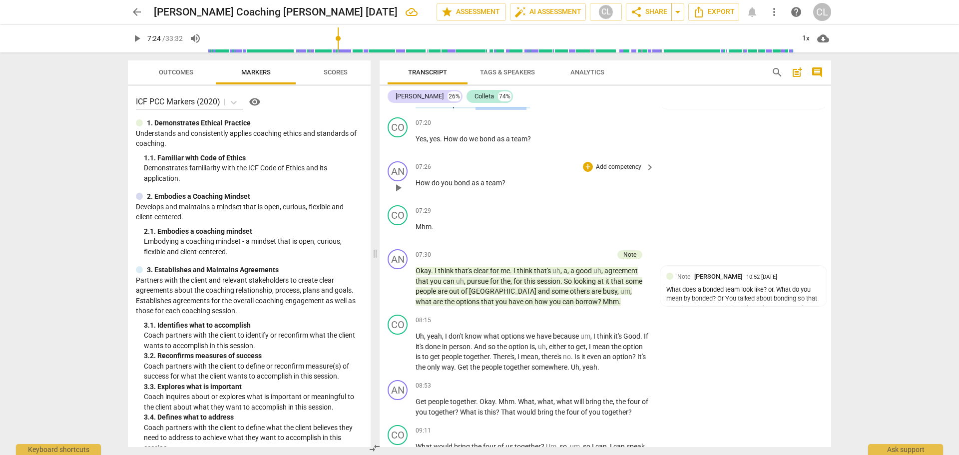
scroll to position [1522, 0]
click at [400, 280] on span "play_arrow" at bounding box center [398, 286] width 12 height 12
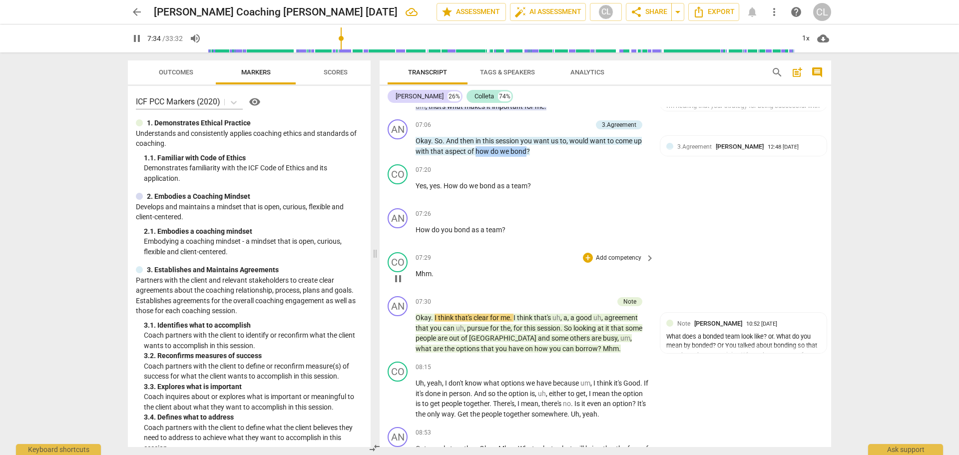
scroll to position [1472, 0]
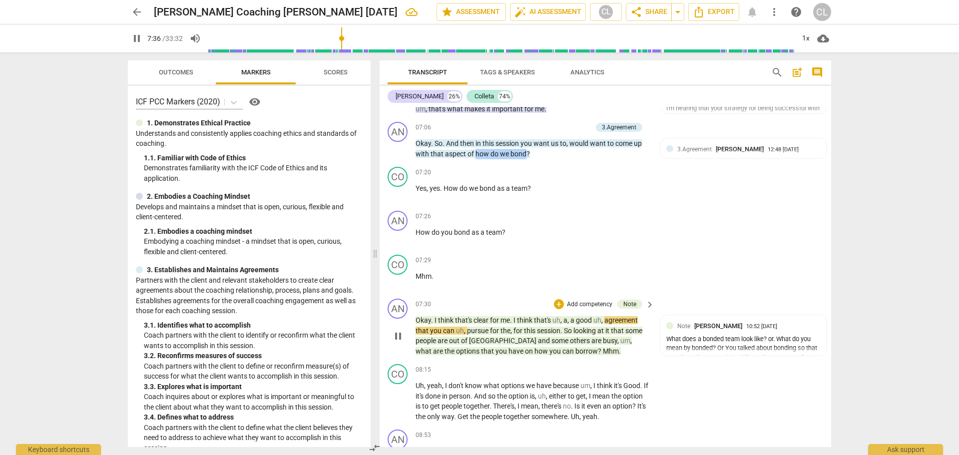
drag, startPoint x: 401, startPoint y: 302, endPoint x: 416, endPoint y: 295, distance: 16.5
click at [401, 330] on span "pause" at bounding box center [398, 336] width 12 height 12
click at [400, 330] on span "play_arrow" at bounding box center [398, 336] width 12 height 12
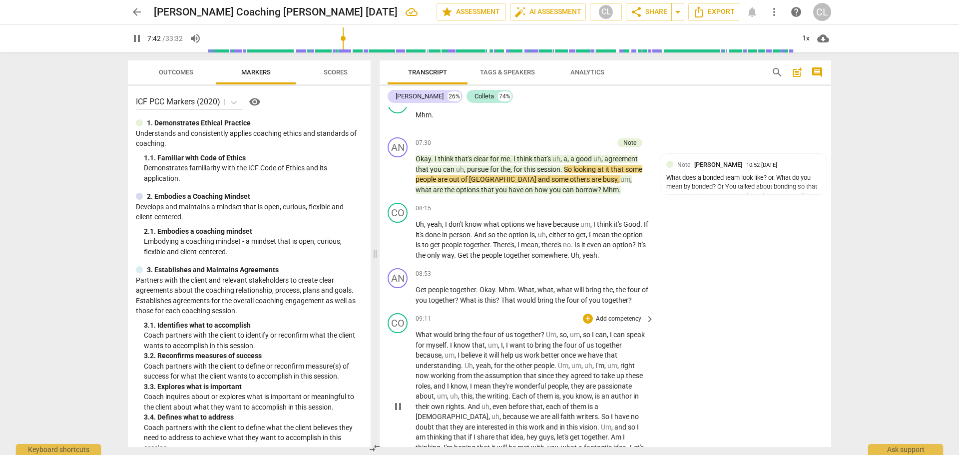
scroll to position [1622, 0]
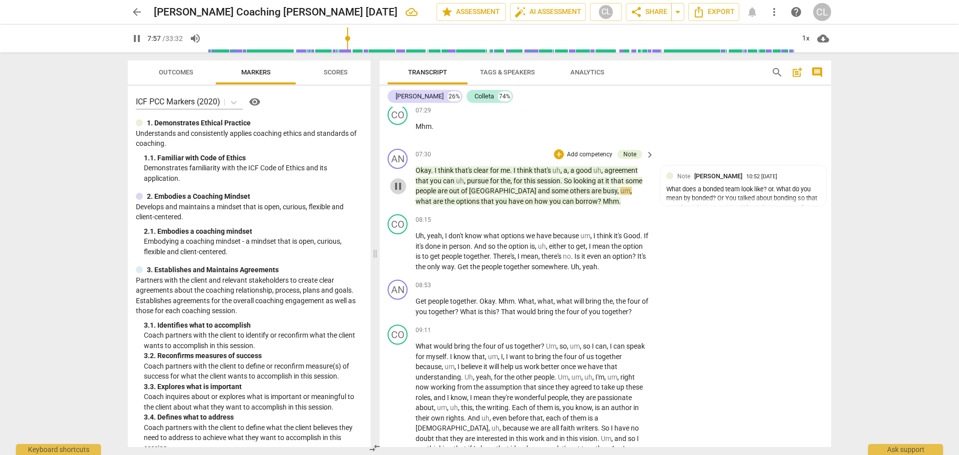
click at [394, 180] on span "pause" at bounding box center [398, 186] width 12 height 12
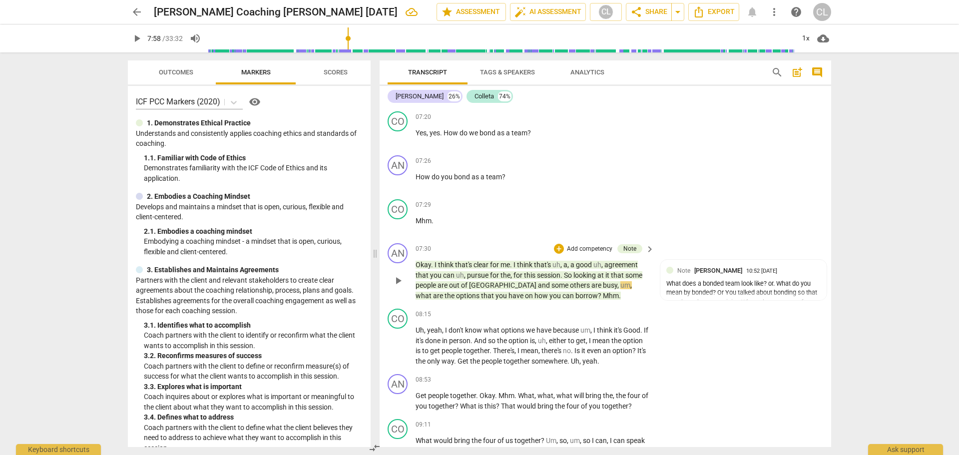
scroll to position [1522, 0]
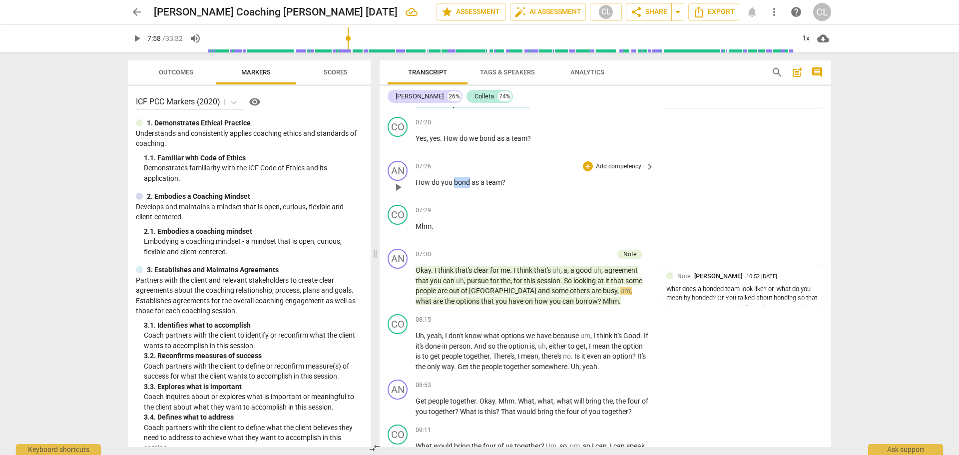
drag, startPoint x: 454, startPoint y: 151, endPoint x: 470, endPoint y: 151, distance: 15.5
click at [470, 178] on span "bond" at bounding box center [462, 182] width 17 height 8
click at [494, 139] on icon "button" at bounding box center [494, 136] width 6 height 7
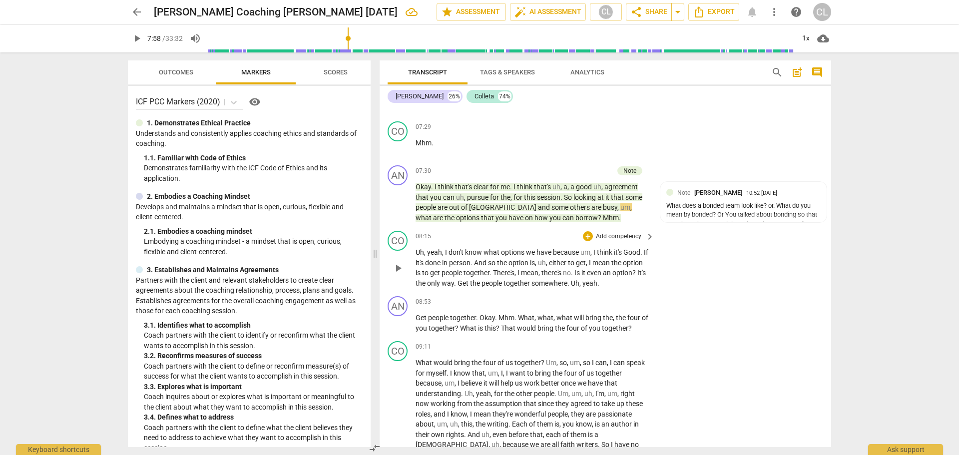
scroll to position [1622, 0]
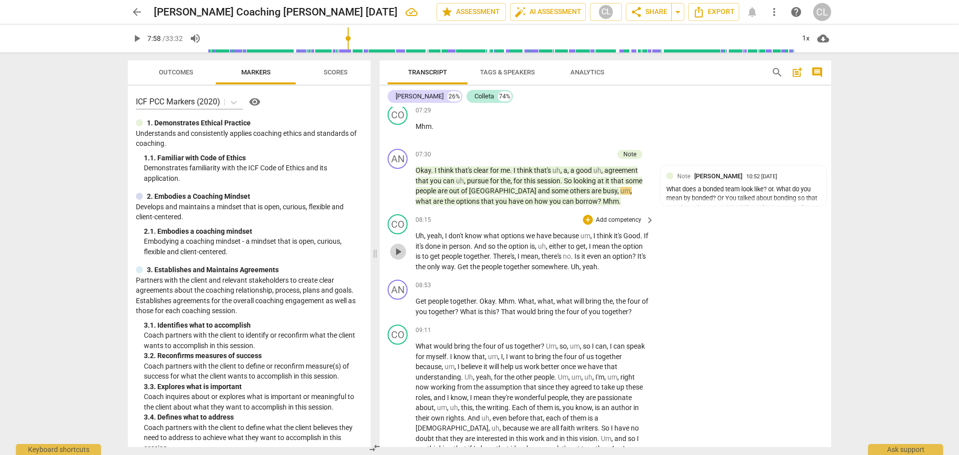
click at [402, 246] on span "play_arrow" at bounding box center [398, 252] width 12 height 12
click at [433, 197] on span "what" at bounding box center [424, 201] width 17 height 8
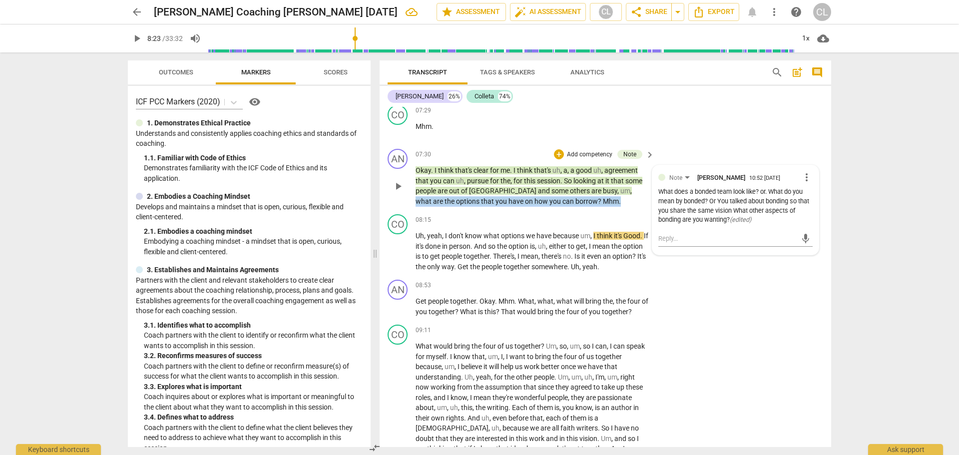
drag, startPoint x: 591, startPoint y: 159, endPoint x: 620, endPoint y: 168, distance: 30.5
click at [620, 168] on p "Okay . I think that's clear for me . I think that's uh , a , a good uh , agreem…" at bounding box center [533, 185] width 234 height 41
click at [594, 173] on p "Okay . I think that's clear for me . I think that's uh , a , a good uh , agreem…" at bounding box center [533, 185] width 234 height 41
click at [433, 197] on span "what" at bounding box center [424, 201] width 17 height 8
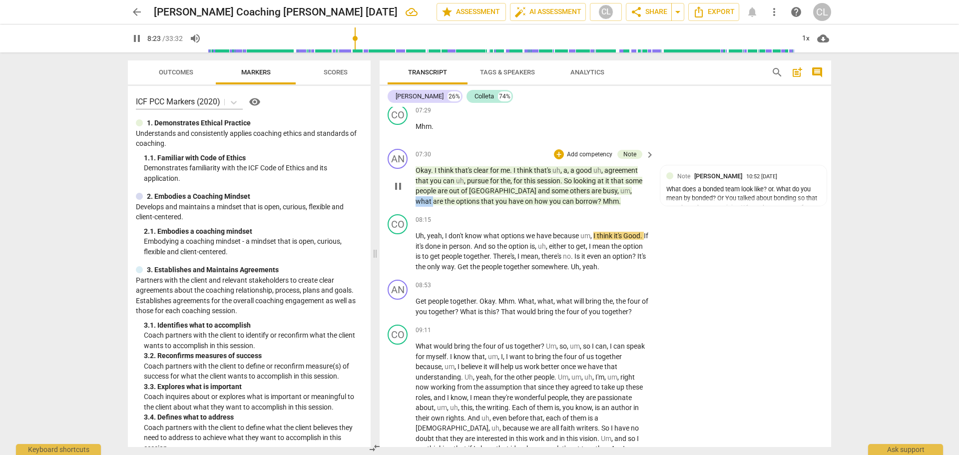
click at [433, 197] on span "what" at bounding box center [424, 201] width 17 height 8
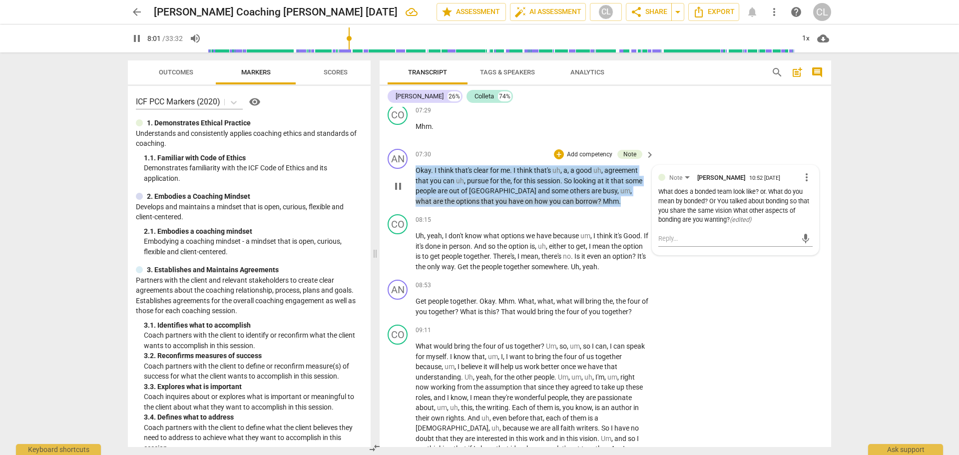
click at [594, 166] on p "Okay . I think that's clear for me . I think that's uh , a , a good uh , agreem…" at bounding box center [533, 185] width 234 height 41
click at [400, 246] on span "pause" at bounding box center [398, 252] width 12 height 12
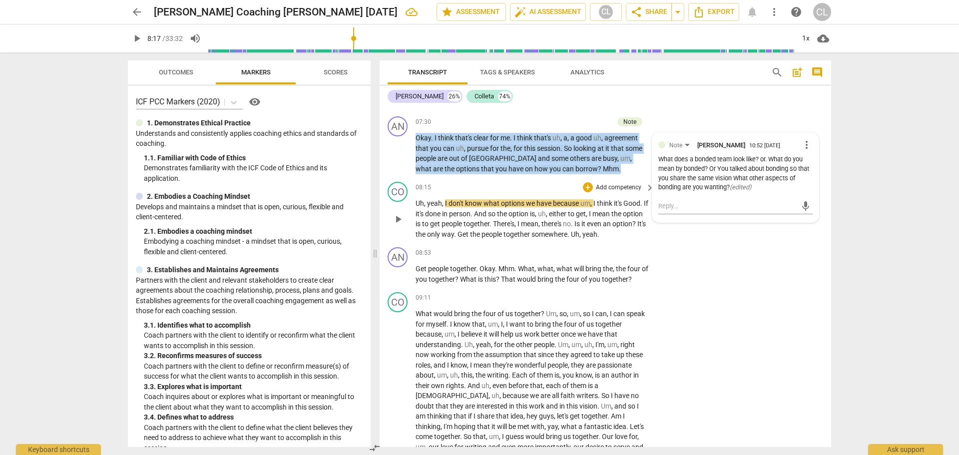
scroll to position [1672, 0]
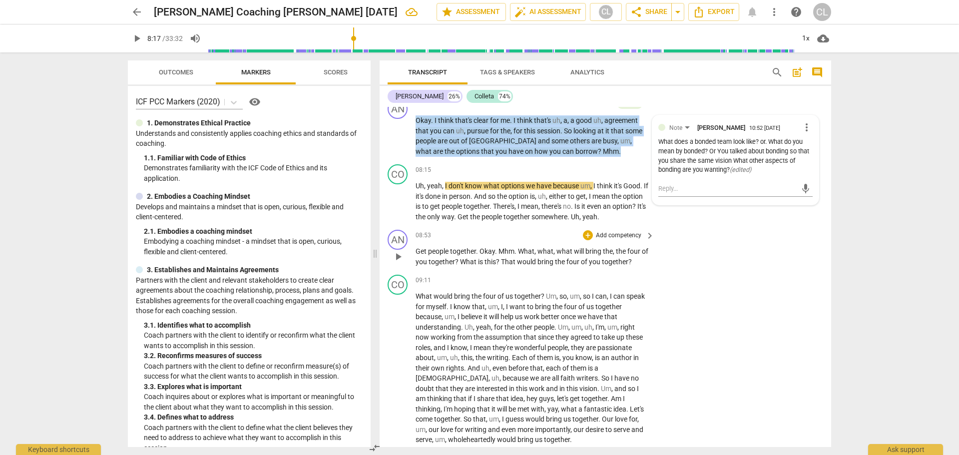
click at [401, 251] on span "play_arrow" at bounding box center [398, 257] width 12 height 12
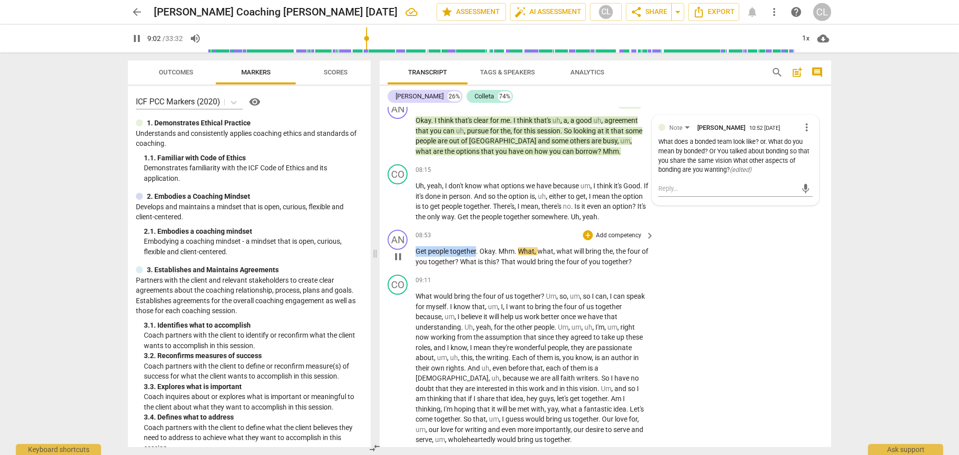
drag, startPoint x: 417, startPoint y: 220, endPoint x: 477, endPoint y: 220, distance: 59.9
click at [477, 246] on p "Get people together . Okay . Mhm . What , what , what will bring the , the four…" at bounding box center [533, 256] width 234 height 20
click at [517, 271] on div "CO play_arrow pause 09:11 + Add competency keyboard_arrow_right What would brin…" at bounding box center [606, 360] width 452 height 178
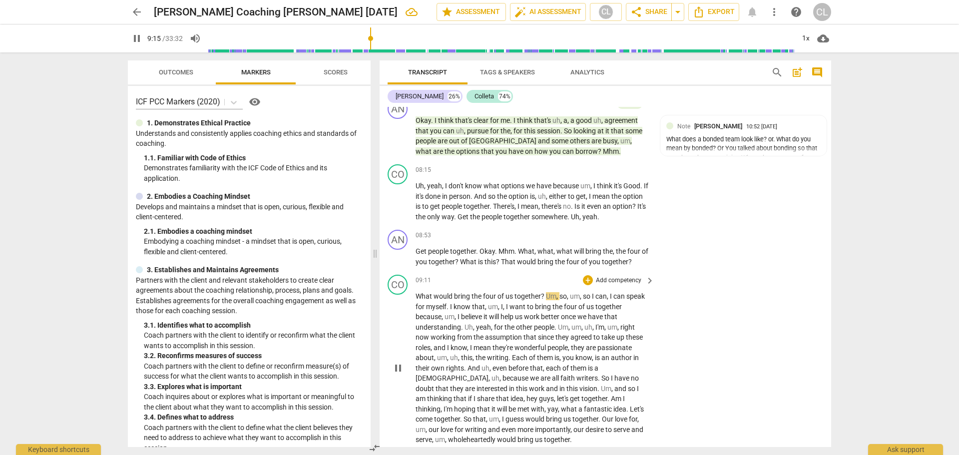
drag, startPoint x: 396, startPoint y: 338, endPoint x: 419, endPoint y: 330, distance: 24.2
click at [396, 362] on span "pause" at bounding box center [398, 368] width 12 height 12
type input "556"
click at [586, 230] on div "+" at bounding box center [588, 235] width 10 height 10
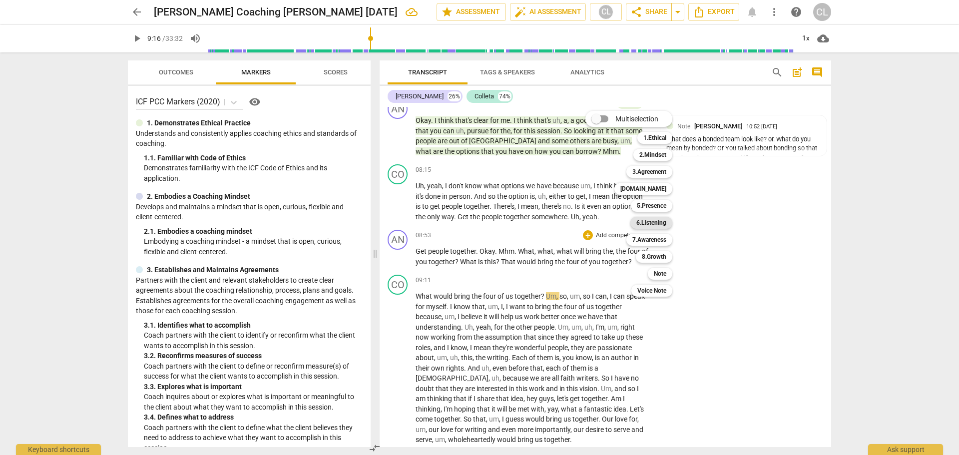
click at [659, 225] on b "6.Listening" at bounding box center [651, 223] width 30 height 12
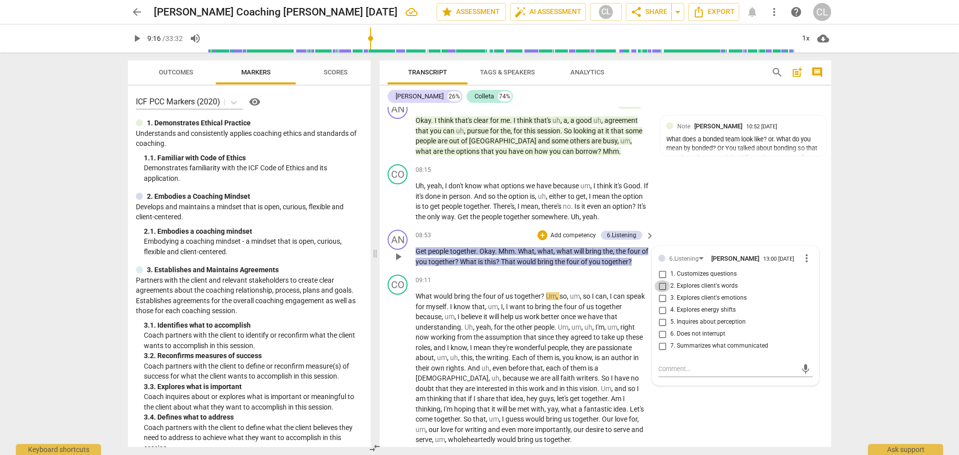
click at [662, 280] on input "2. Explores client's words" at bounding box center [662, 286] width 16 height 12
checkbox input "true"
click at [683, 181] on div "CO play_arrow pause 08:15 + Add competency keyboard_arrow_right Uh , yeah , I d…" at bounding box center [606, 192] width 452 height 65
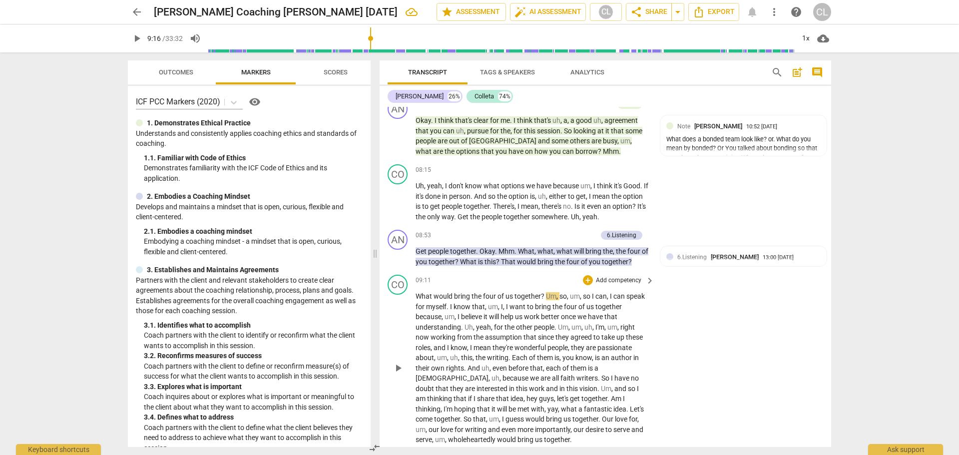
click at [398, 362] on span "play_arrow" at bounding box center [398, 368] width 12 height 12
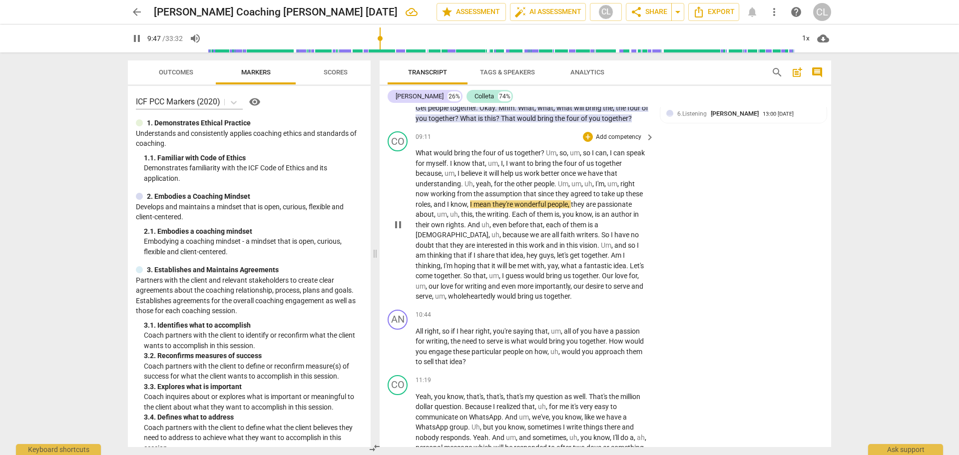
scroll to position [1821, 0]
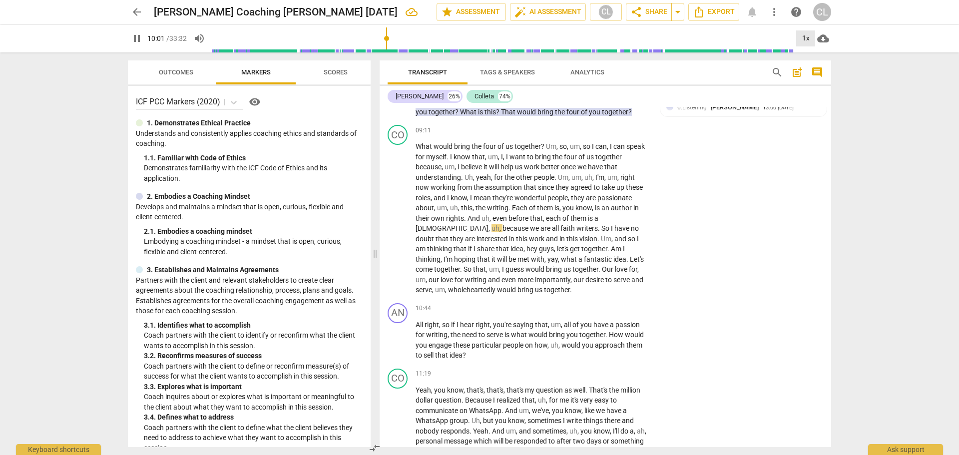
click at [806, 36] on div "1x" at bounding box center [805, 38] width 19 height 16
click at [813, 99] on li "1.5x" at bounding box center [812, 96] width 33 height 19
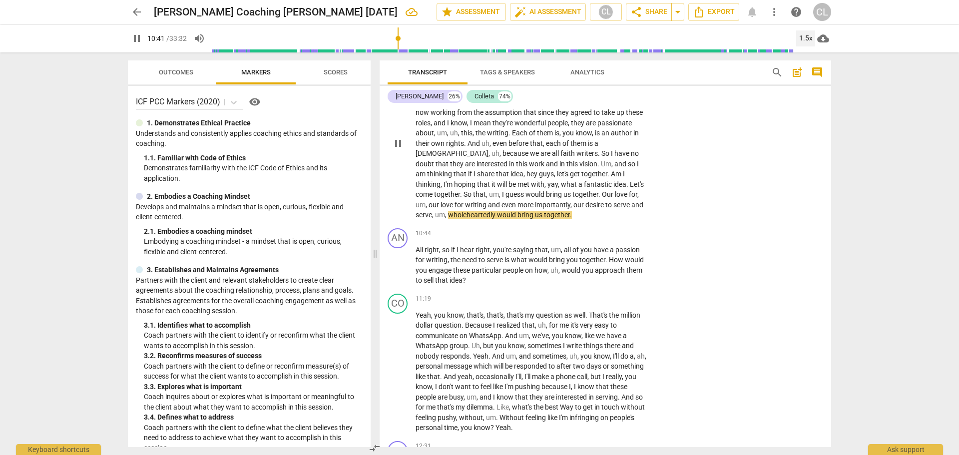
scroll to position [1871, 0]
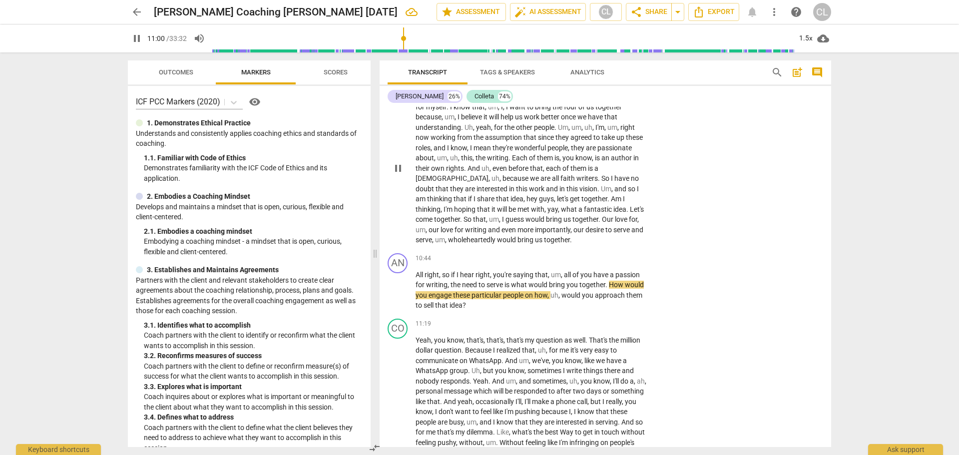
click at [526, 215] on span "would" at bounding box center [536, 219] width 20 height 8
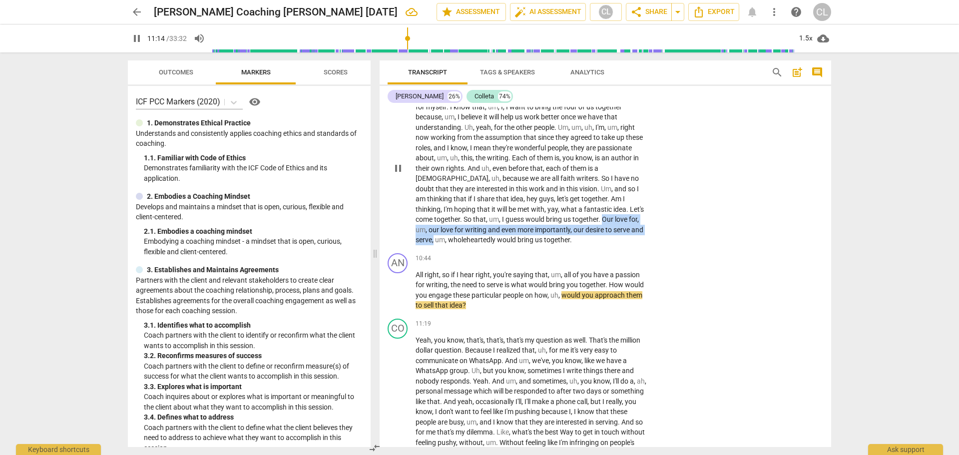
drag, startPoint x: 513, startPoint y: 186, endPoint x: 579, endPoint y: 198, distance: 67.5
click at [579, 198] on p "What would bring the four of us together ? Um , so , um , so I can , I can spea…" at bounding box center [533, 168] width 234 height 154
click at [611, 184] on span "keyboard_arrow_down" at bounding box center [613, 185] width 12 height 12
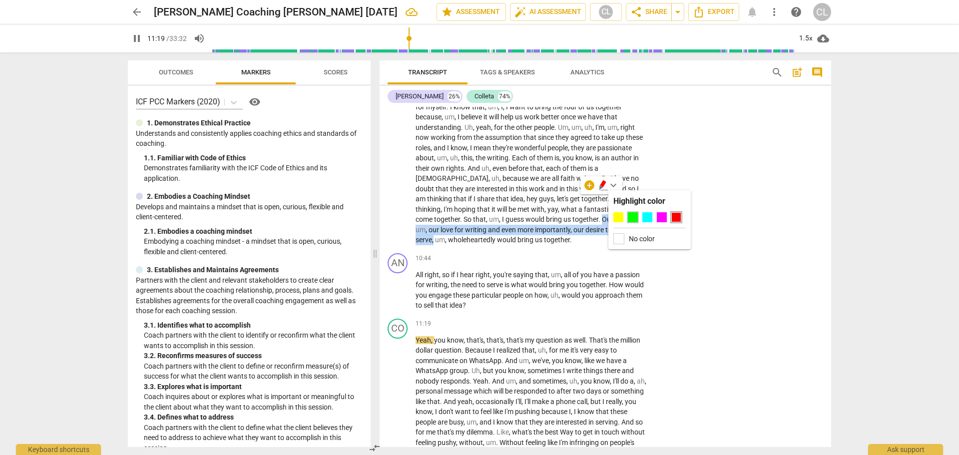
click at [631, 214] on div at bounding box center [633, 217] width 10 height 10
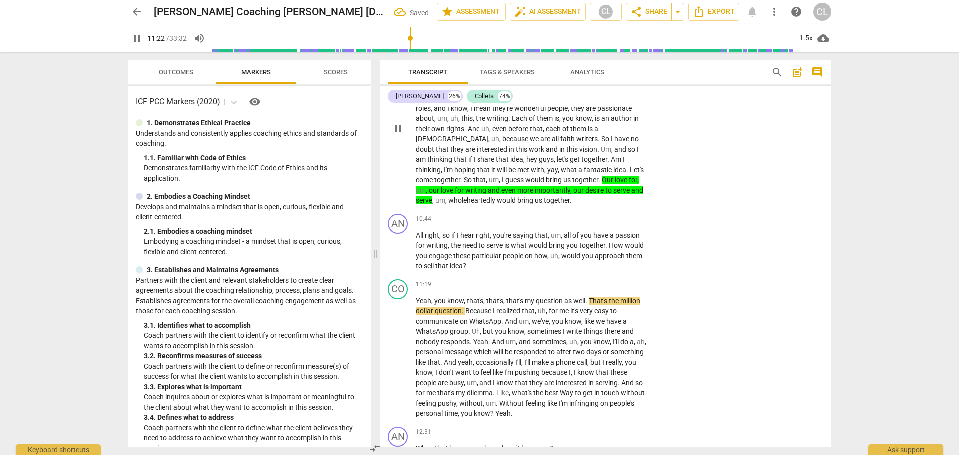
scroll to position [1921, 0]
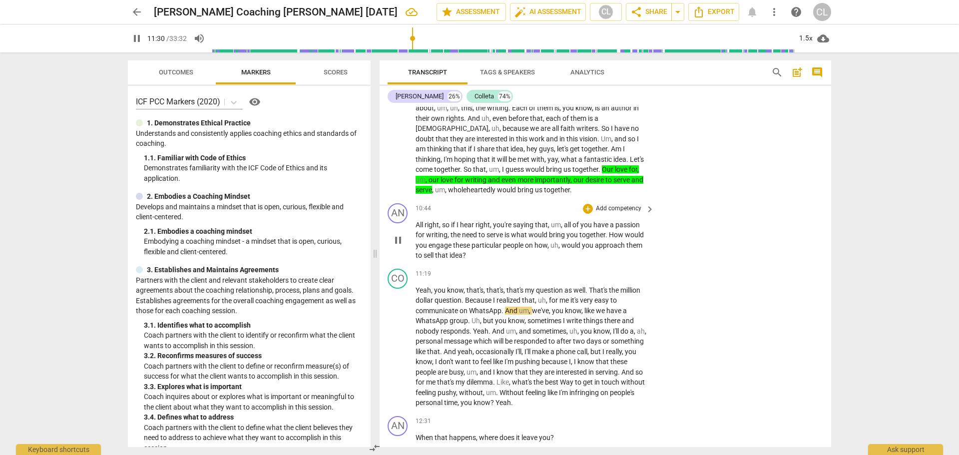
click at [393, 234] on span "pause" at bounding box center [398, 240] width 12 height 12
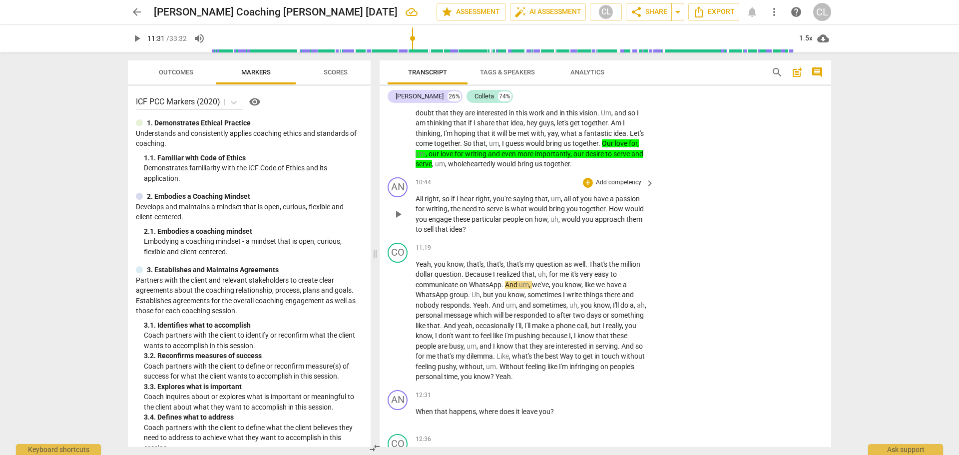
scroll to position [1971, 0]
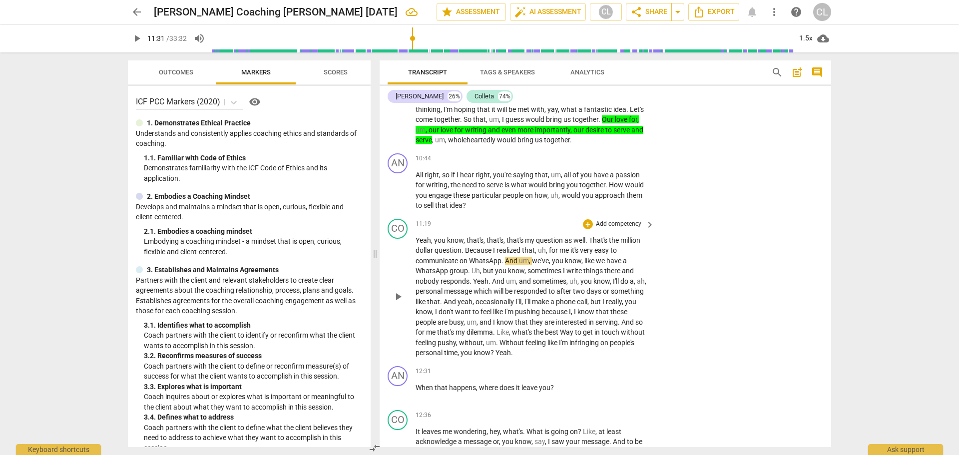
click at [477, 246] on span "Because" at bounding box center [479, 250] width 28 height 8
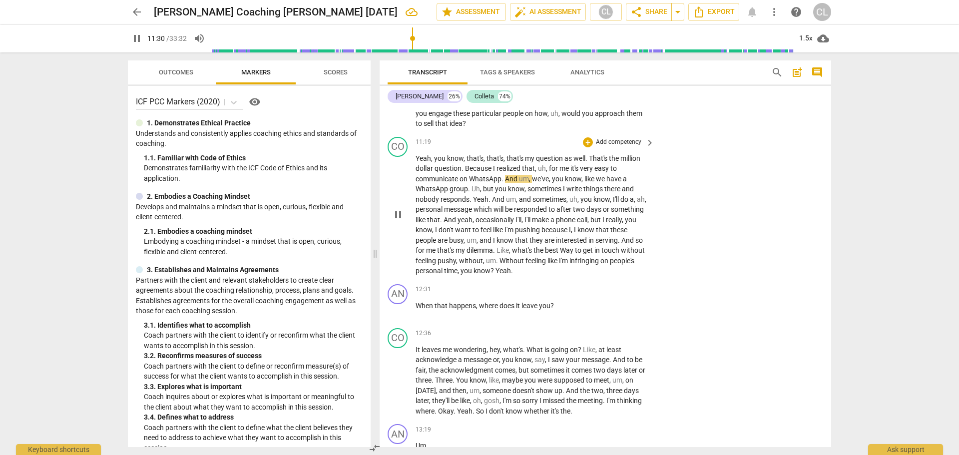
scroll to position [2071, 0]
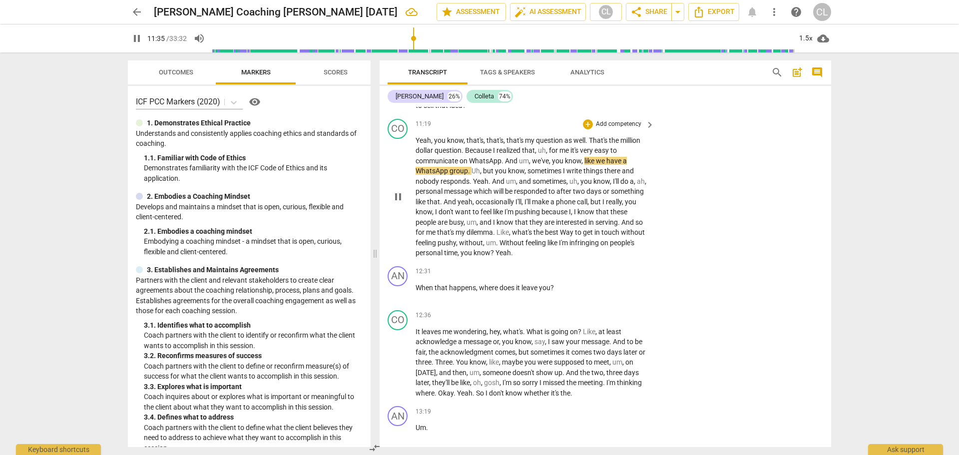
click at [615, 177] on span "I'll" at bounding box center [616, 181] width 7 height 8
click at [515, 208] on span "I'm" at bounding box center [510, 212] width 10 height 8
click at [534, 228] on span "what's" at bounding box center [522, 232] width 21 height 8
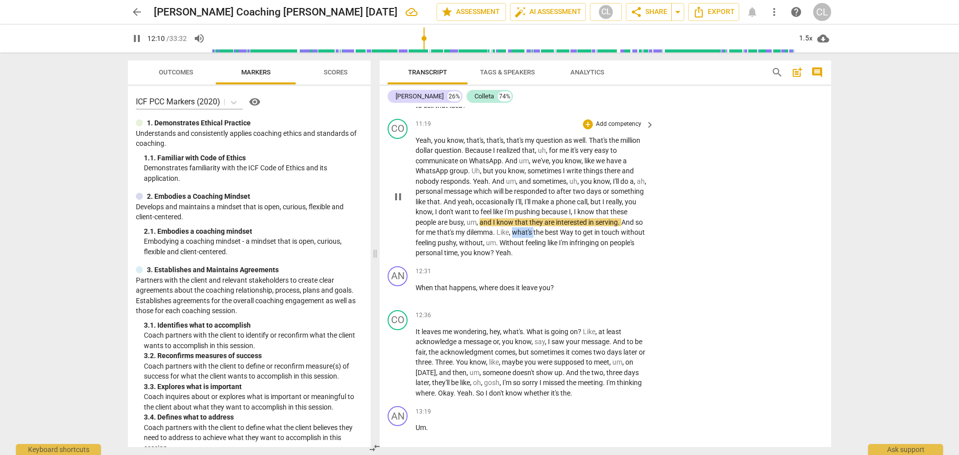
click at [534, 228] on span "what's" at bounding box center [522, 232] width 21 height 8
click at [399, 191] on span "pause" at bounding box center [398, 197] width 12 height 12
click at [401, 287] on span "play_arrow" at bounding box center [398, 293] width 12 height 12
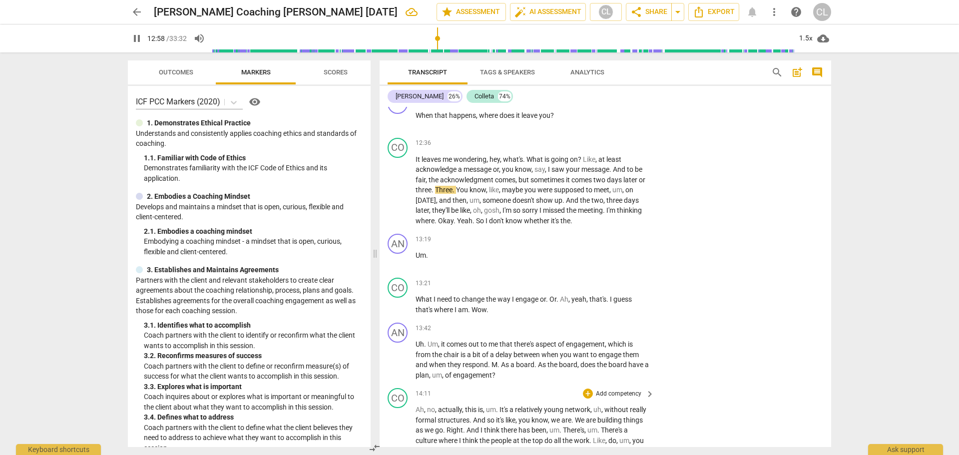
scroll to position [2221, 0]
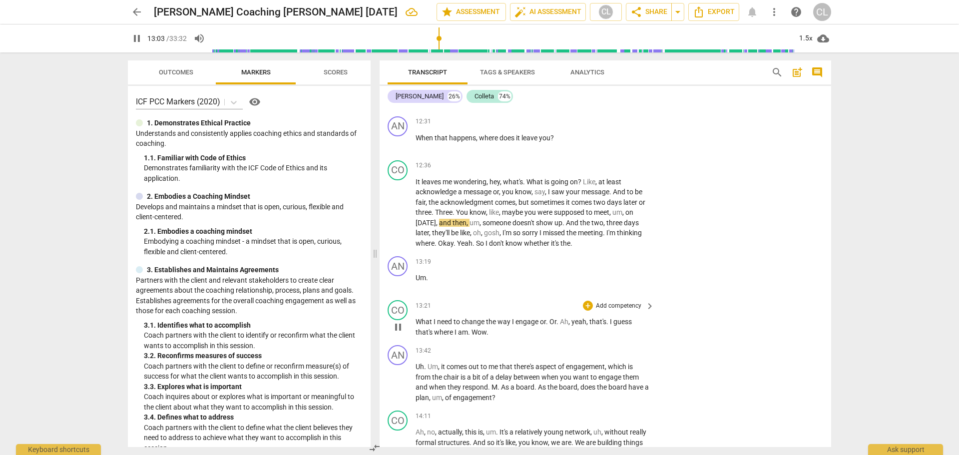
click at [423, 318] on span "What" at bounding box center [425, 322] width 18 height 8
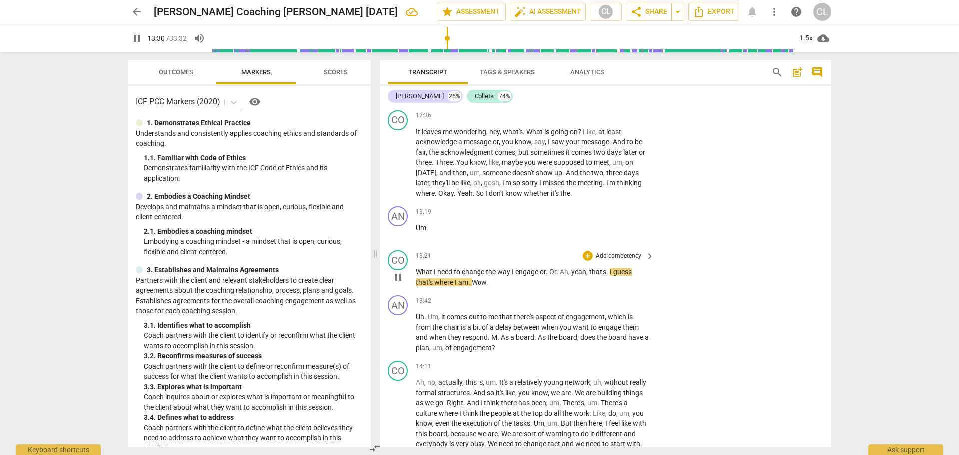
click at [395, 271] on span "pause" at bounding box center [398, 277] width 12 height 12
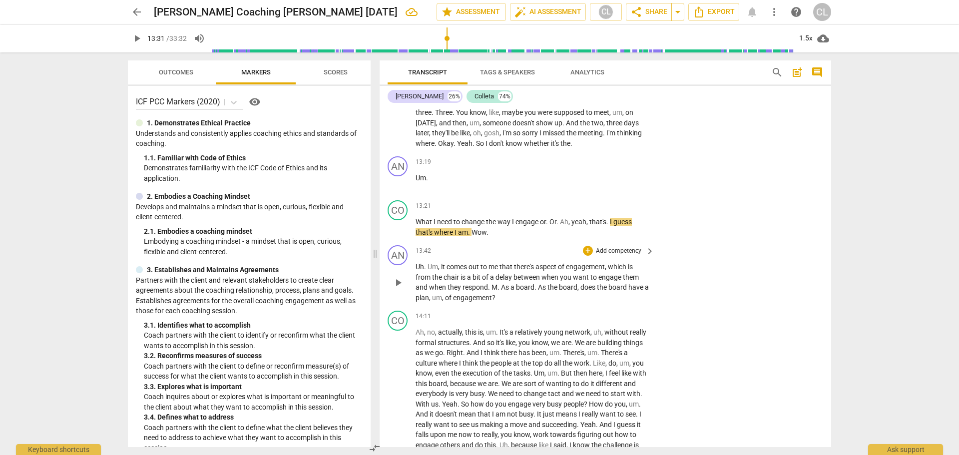
click at [460, 263] on span "comes" at bounding box center [458, 267] width 22 height 8
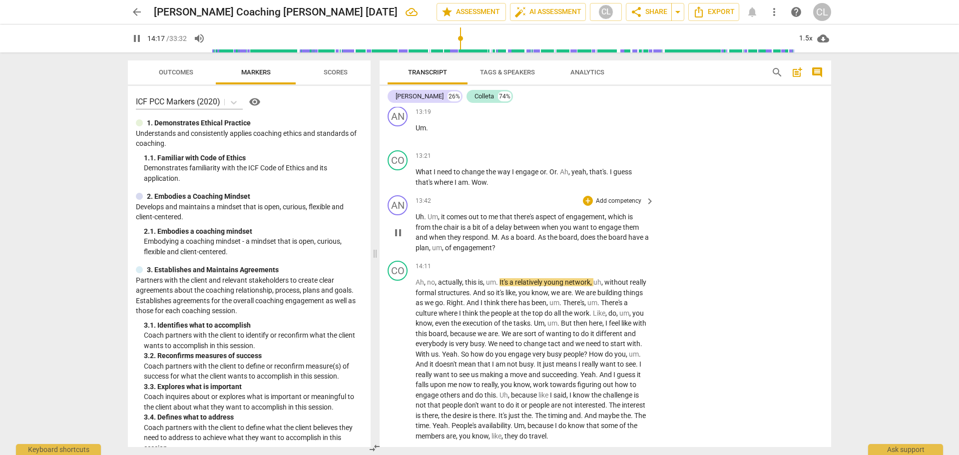
click at [396, 227] on span "pause" at bounding box center [398, 233] width 12 height 12
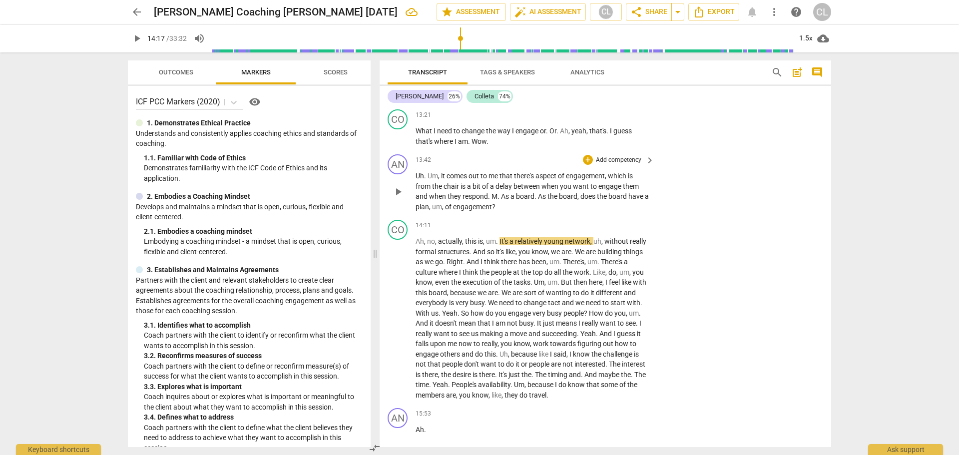
scroll to position [2421, 0]
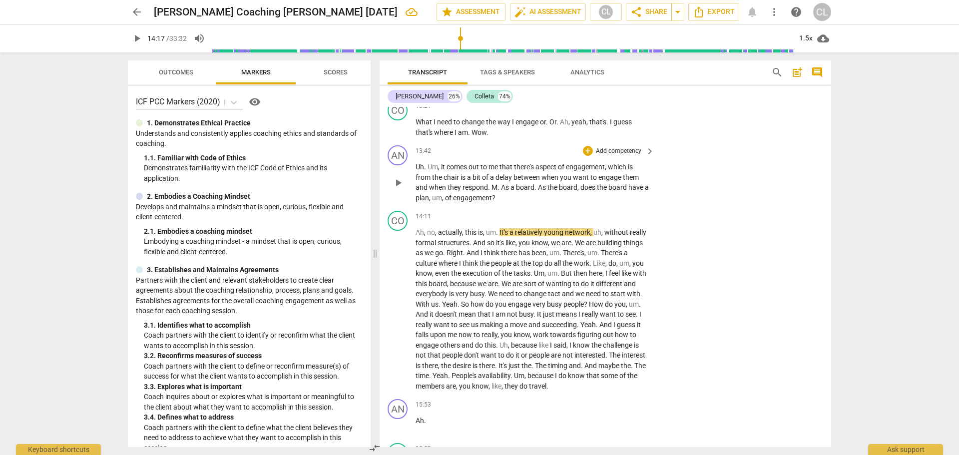
click at [534, 167] on p "Uh . Um , it comes out to me that there's aspect of engagement , which is from …" at bounding box center [533, 182] width 234 height 41
drag, startPoint x: 582, startPoint y: 153, endPoint x: 623, endPoint y: 164, distance: 42.3
click at [623, 164] on p "Uh . Um , it comes out to me that there's aspect of engagement , which is from …" at bounding box center [533, 182] width 234 height 41
click at [536, 155] on span "keyboard_arrow_down" at bounding box center [534, 153] width 12 height 12
click at [597, 181] on div at bounding box center [597, 185] width 10 height 10
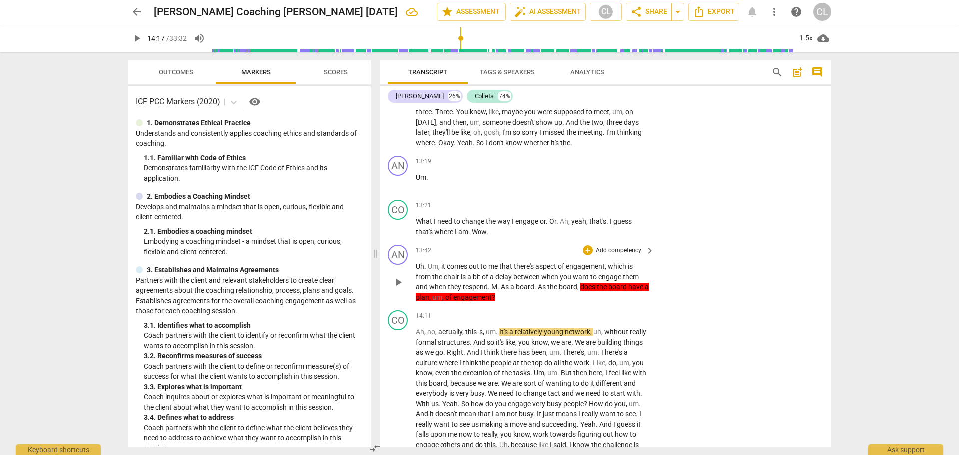
scroll to position [2321, 0]
click at [471, 218] on span "change" at bounding box center [474, 222] width 24 height 8
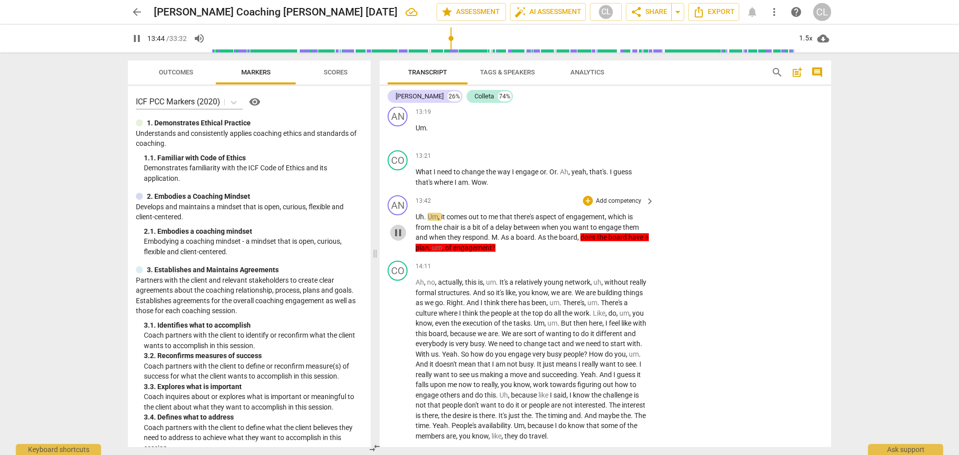
click at [397, 227] on span "pause" at bounding box center [398, 233] width 12 height 12
type input "825"
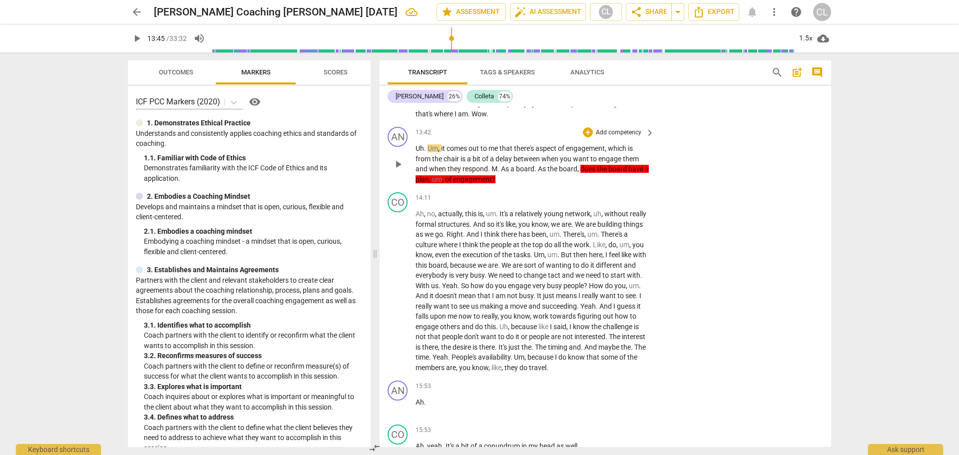
scroll to position [2471, 0]
